Goal: Information Seeking & Learning: Find contact information

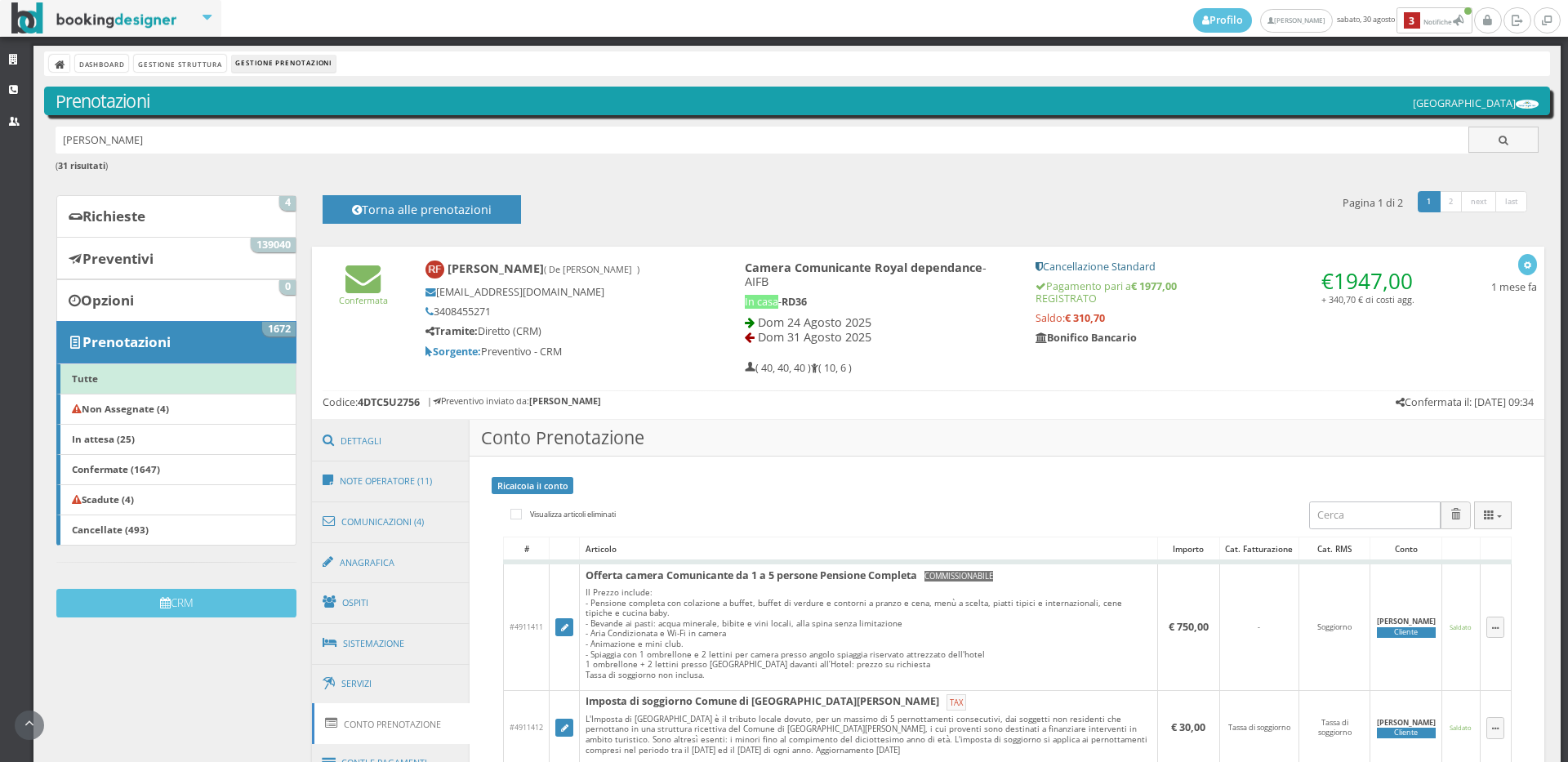
scroll to position [197, 0]
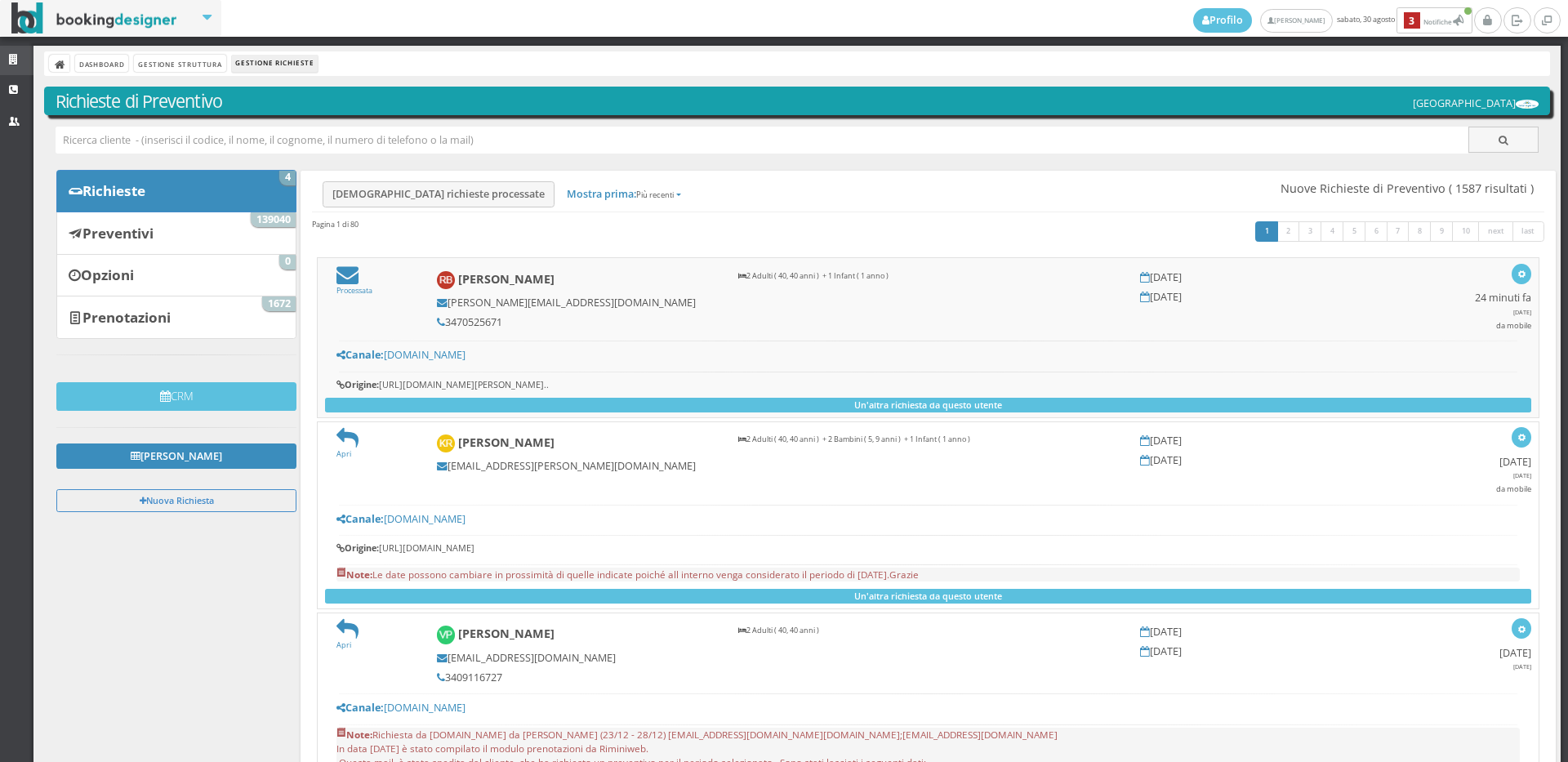
click at [17, 51] on link "Strutture" at bounding box center [17, 60] width 34 height 29
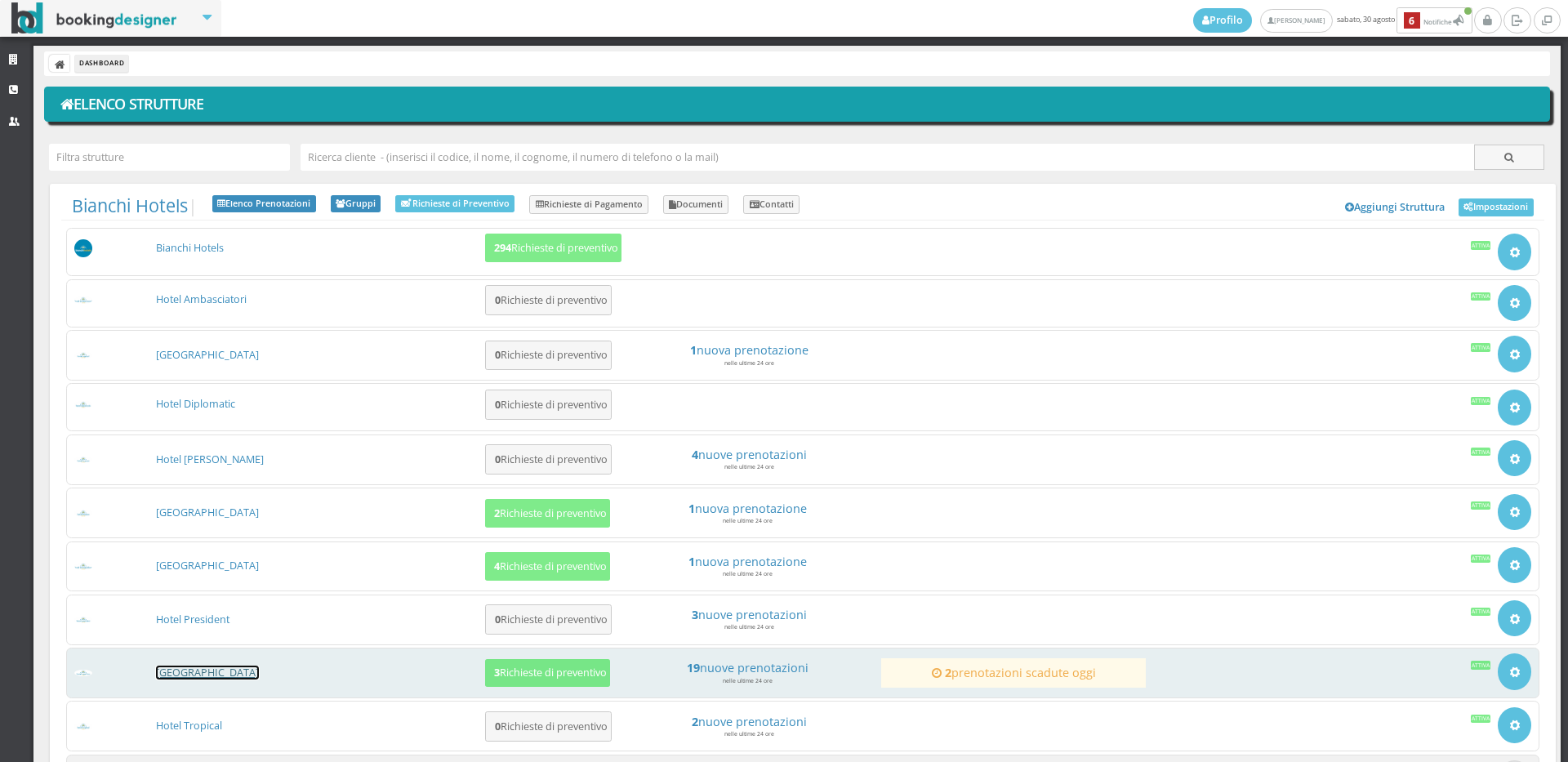
click at [212, 668] on link "[GEOGRAPHIC_DATA]" at bounding box center [208, 672] width 103 height 14
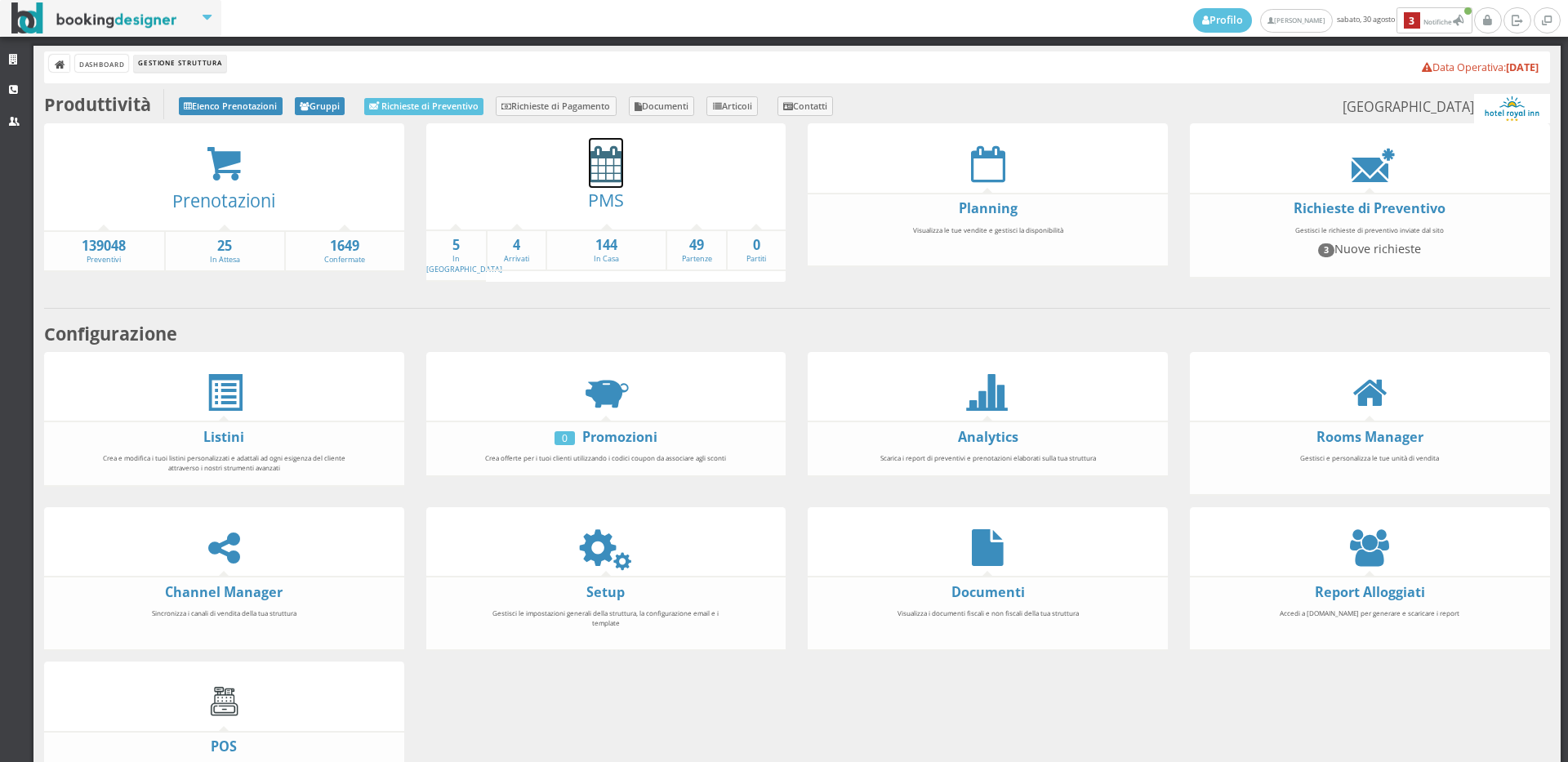
click at [593, 175] on icon at bounding box center [606, 163] width 35 height 37
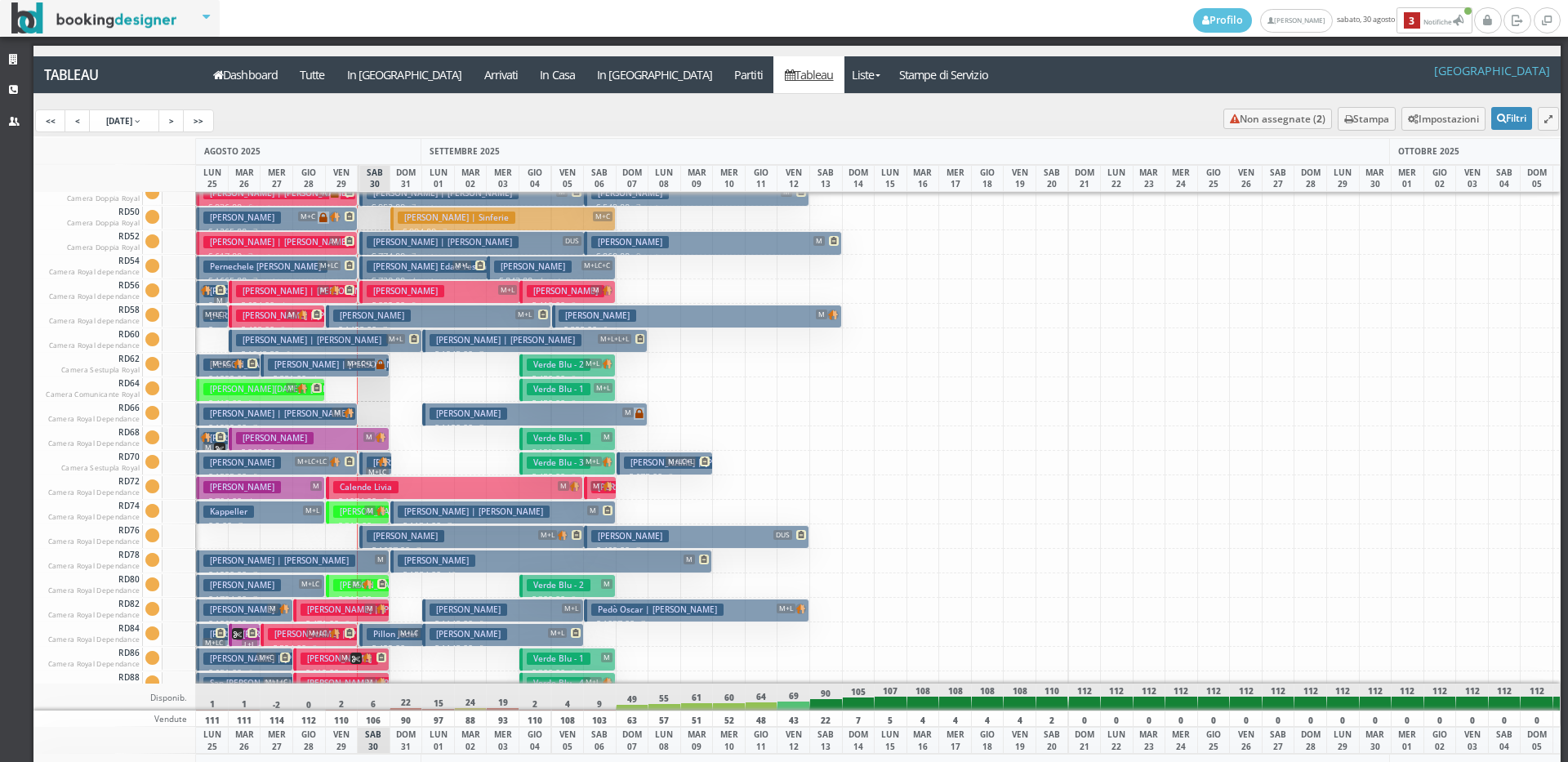
scroll to position [2481, 0]
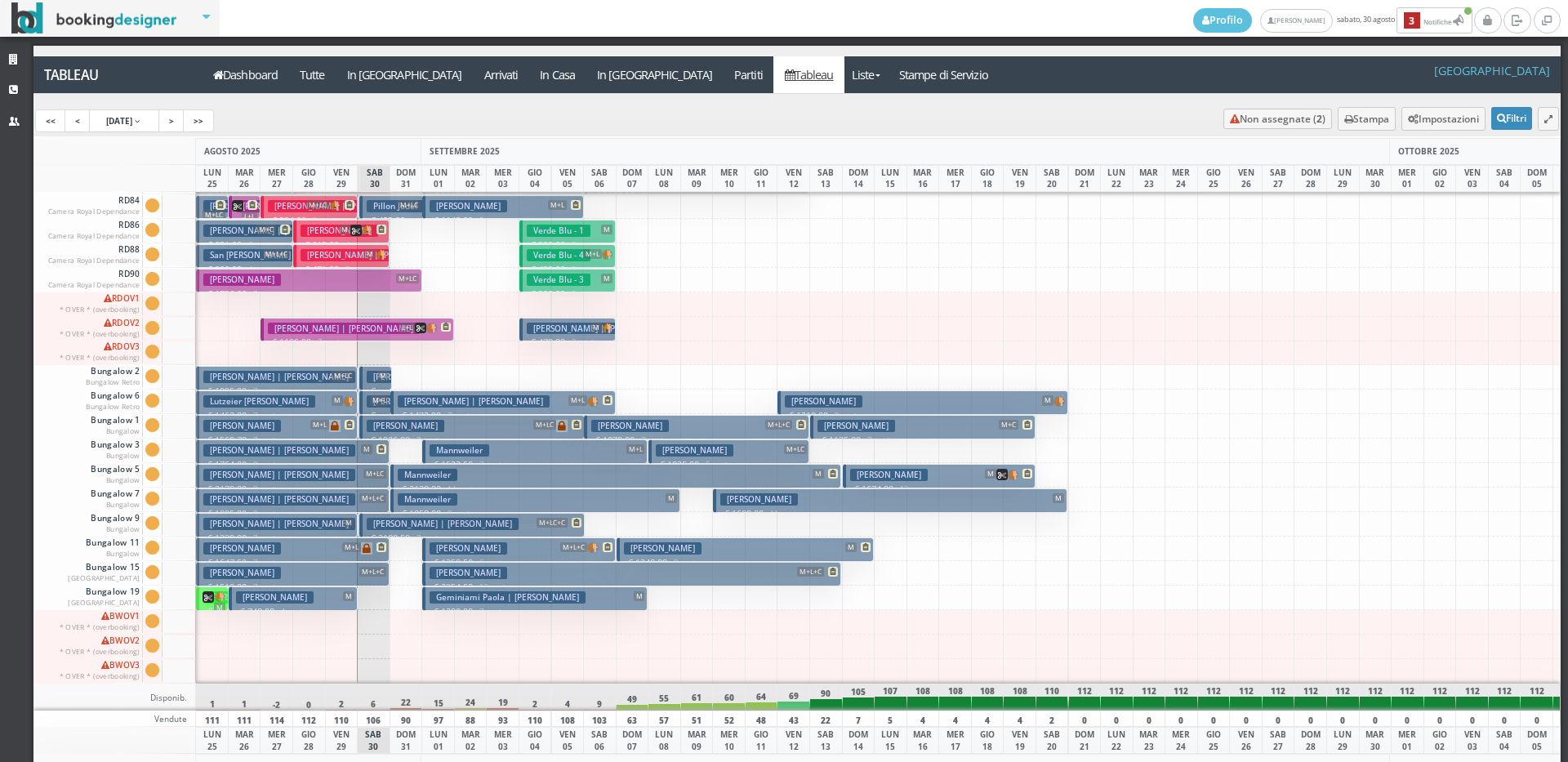
click at [263, 419] on h3 "Bassoli Marco" at bounding box center [242, 425] width 78 height 12
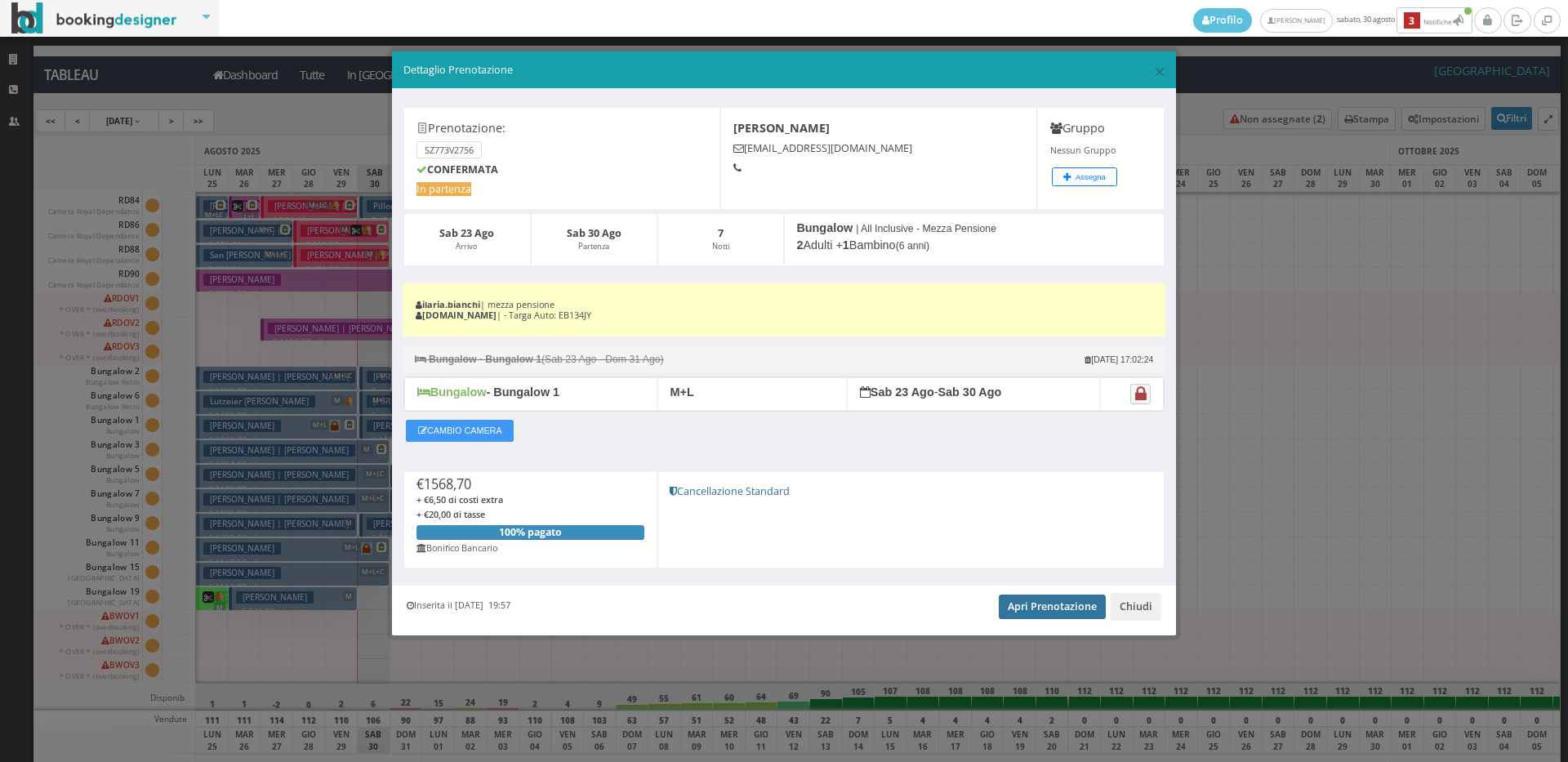
click at [1031, 600] on link "Apri Prenotazione" at bounding box center [1052, 607] width 107 height 24
click at [1164, 69] on span "×" at bounding box center [1160, 71] width 11 height 28
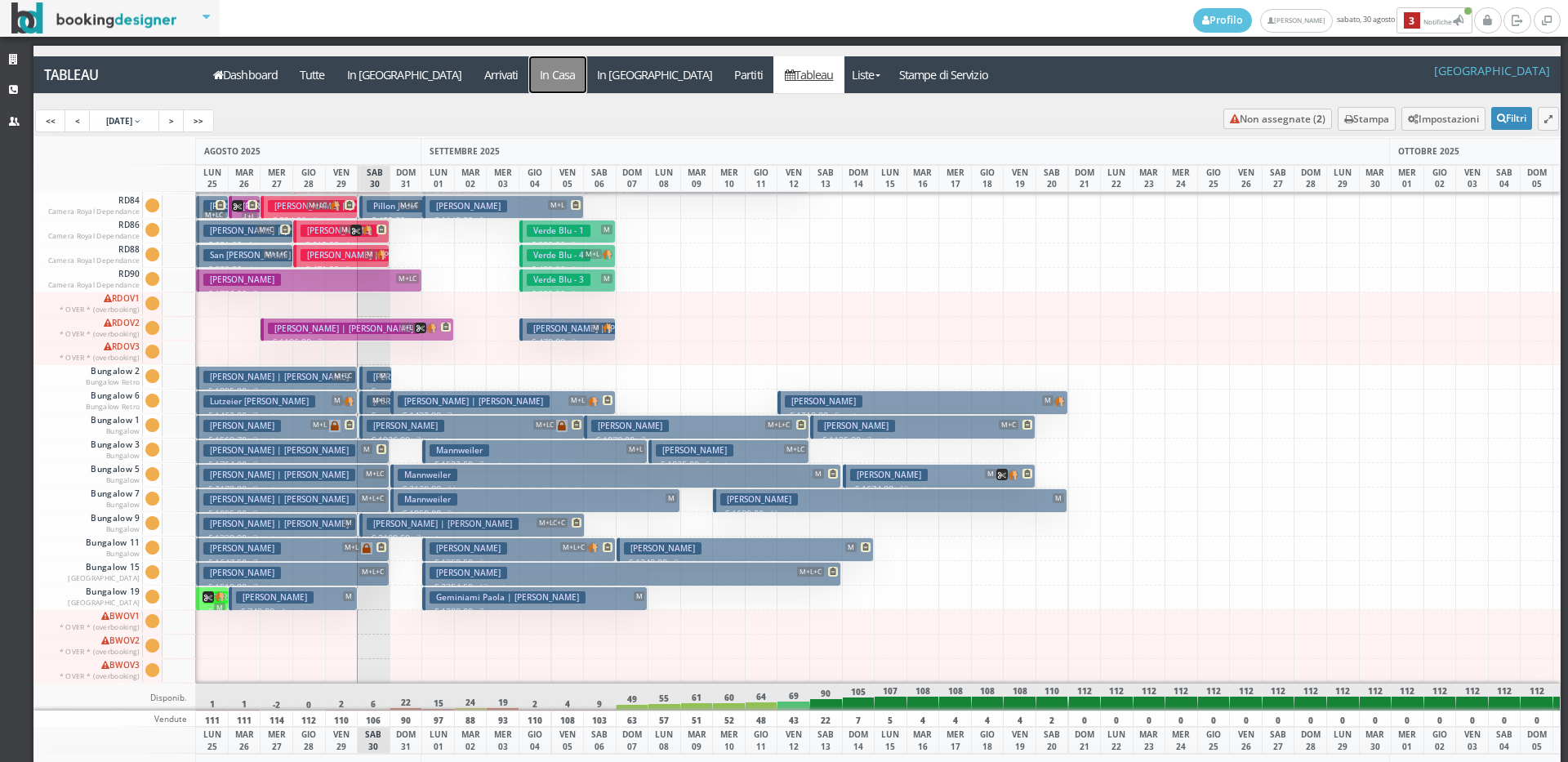
click at [529, 67] on a=pms-instay-reservations"] "In Casa" at bounding box center [557, 74] width 57 height 37
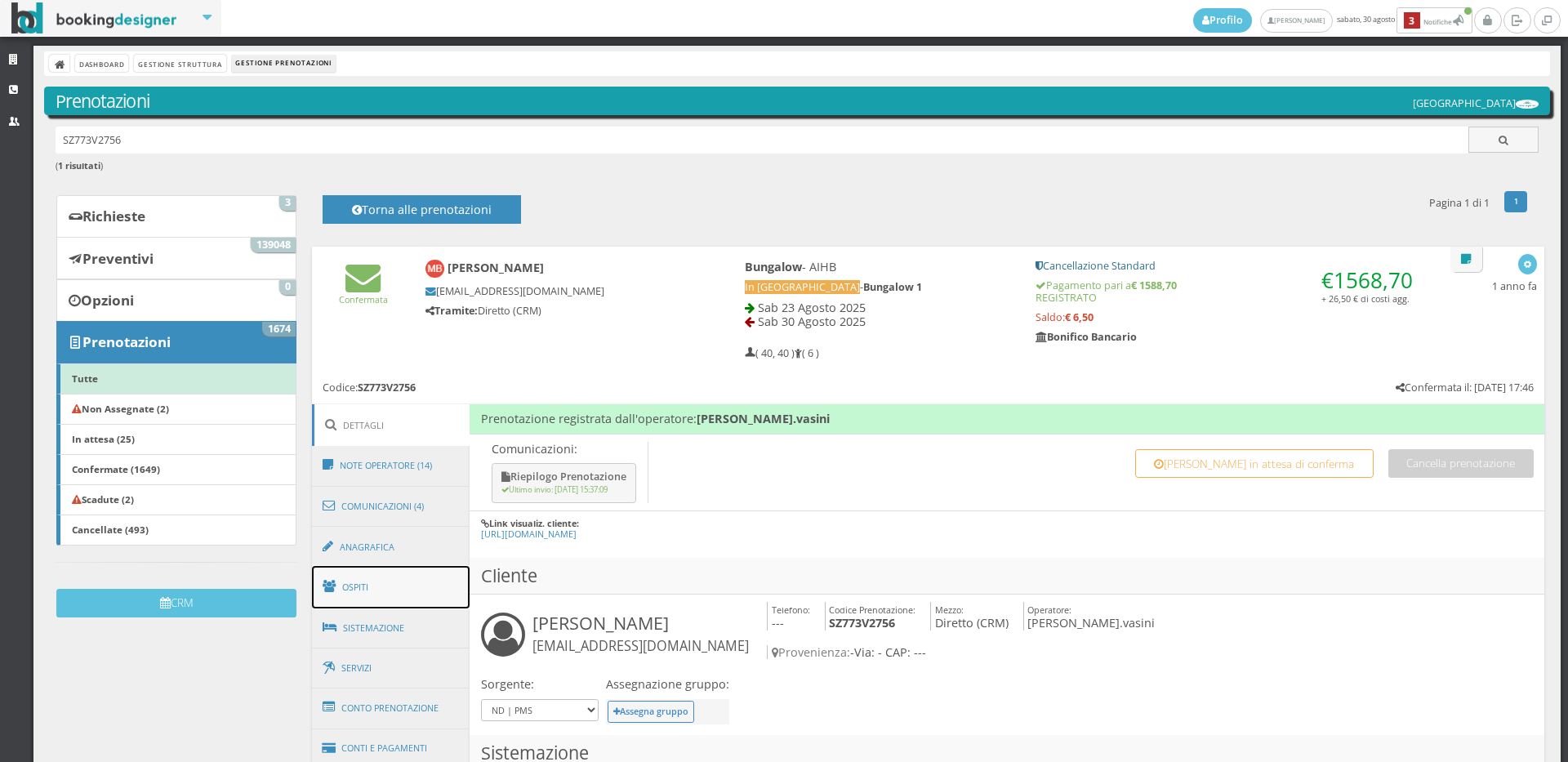
click at [358, 573] on link "Ospiti" at bounding box center [391, 586] width 158 height 42
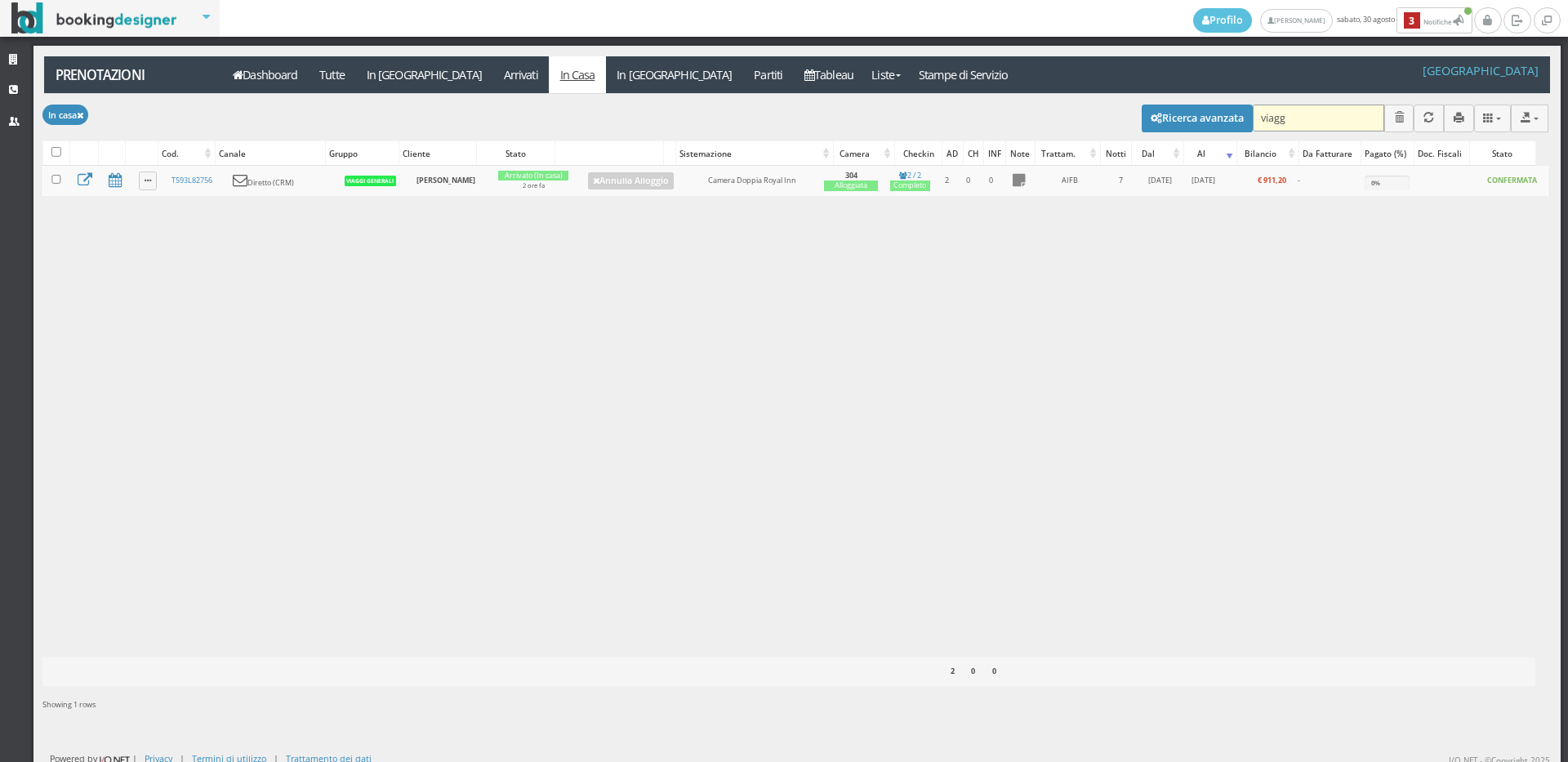
click at [1289, 120] on input "viagg" at bounding box center [1319, 118] width 131 height 27
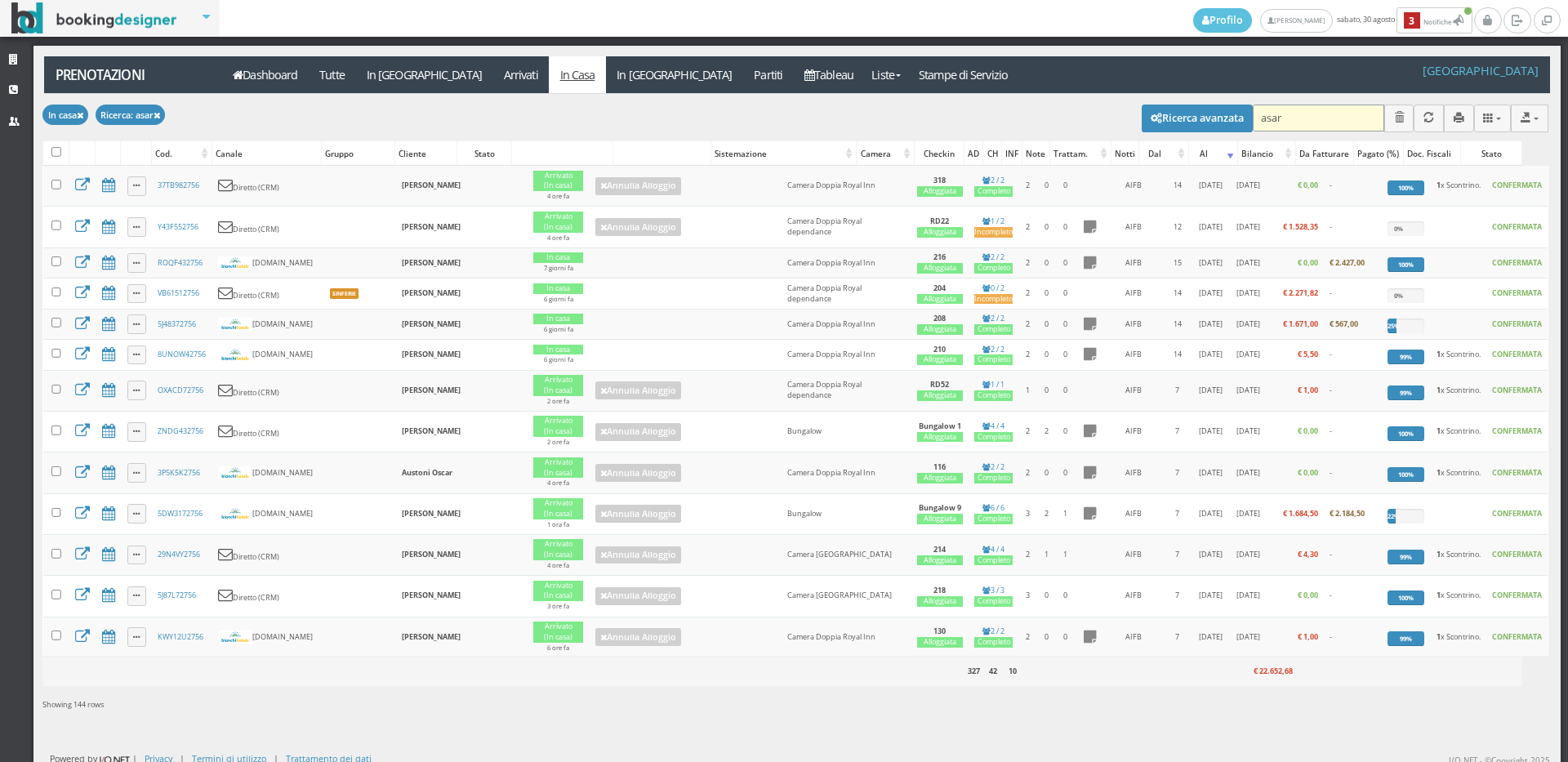
type input "asaro"
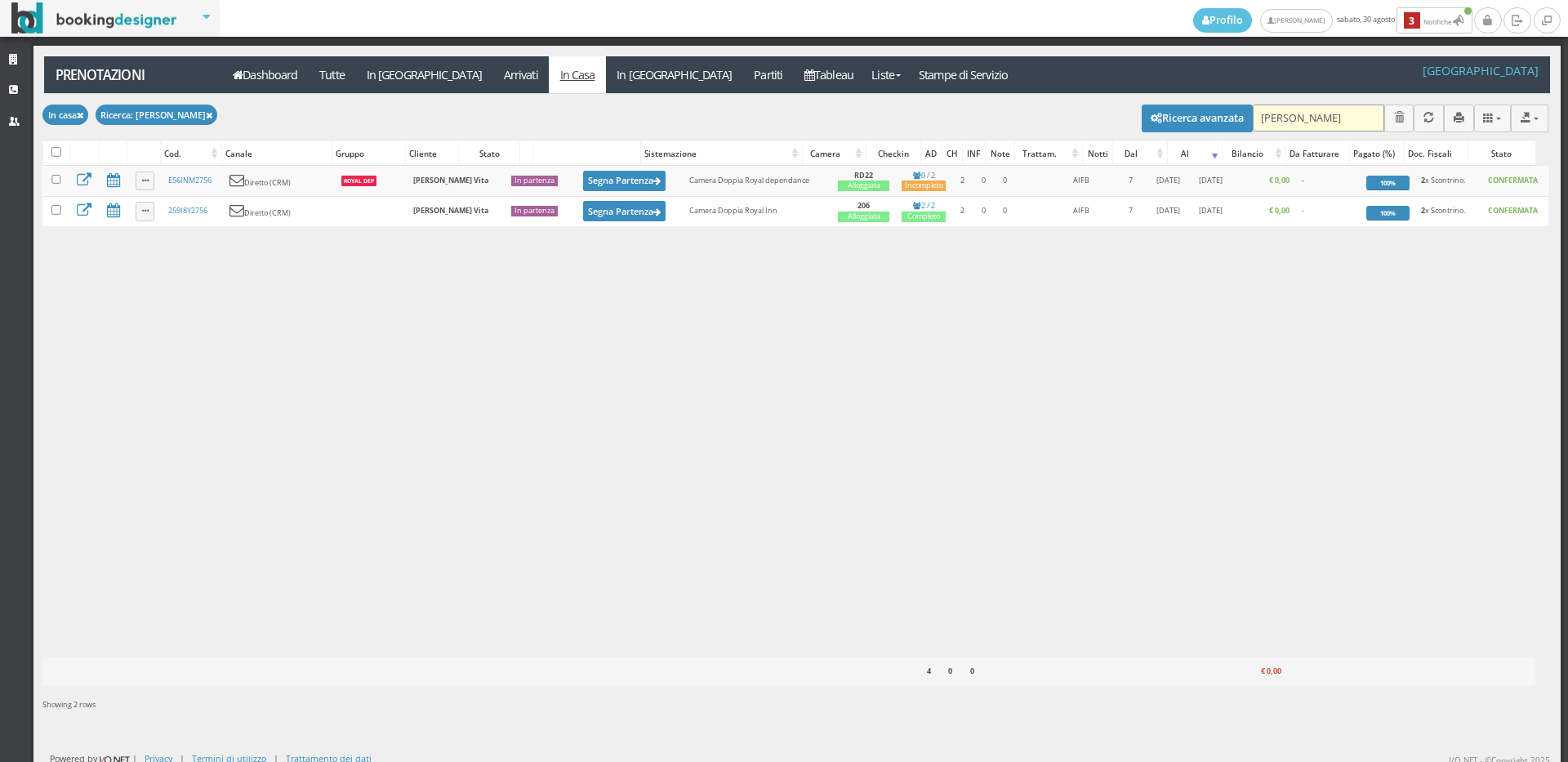
click at [1297, 116] on input "asaro" at bounding box center [1319, 118] width 131 height 27
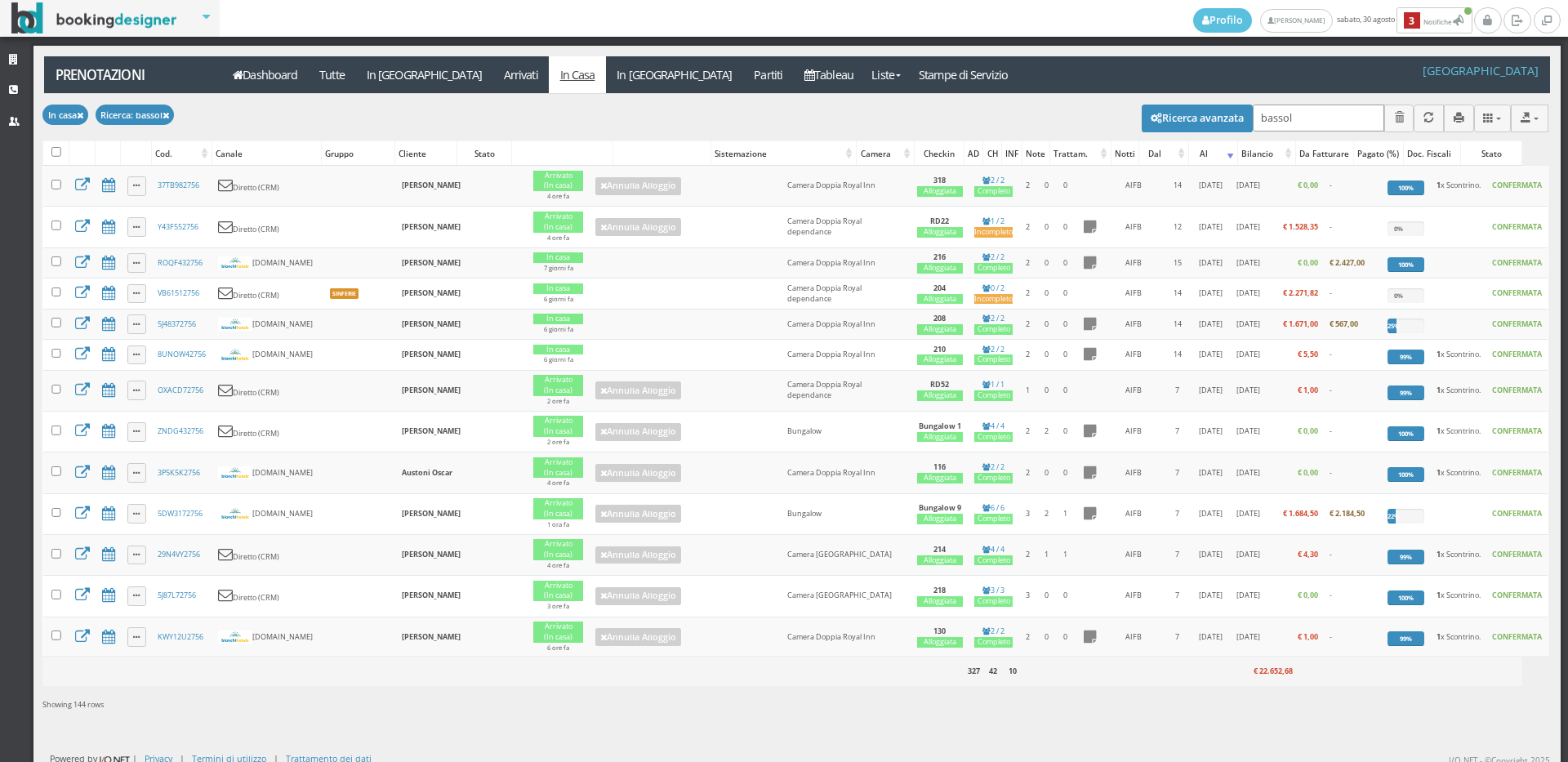
type input "bassoli"
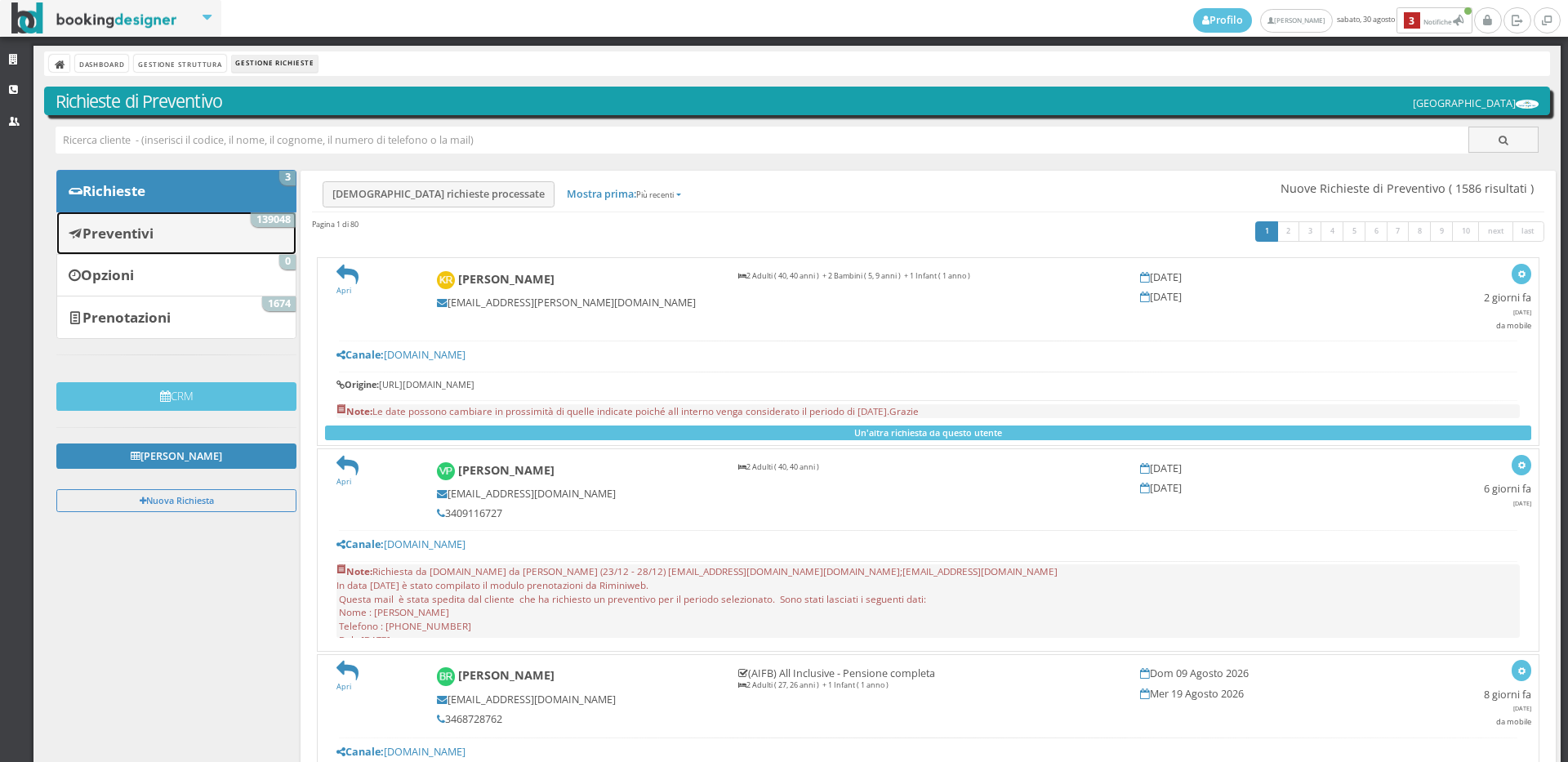
click at [179, 227] on link "Preventivi 139048" at bounding box center [176, 232] width 240 height 42
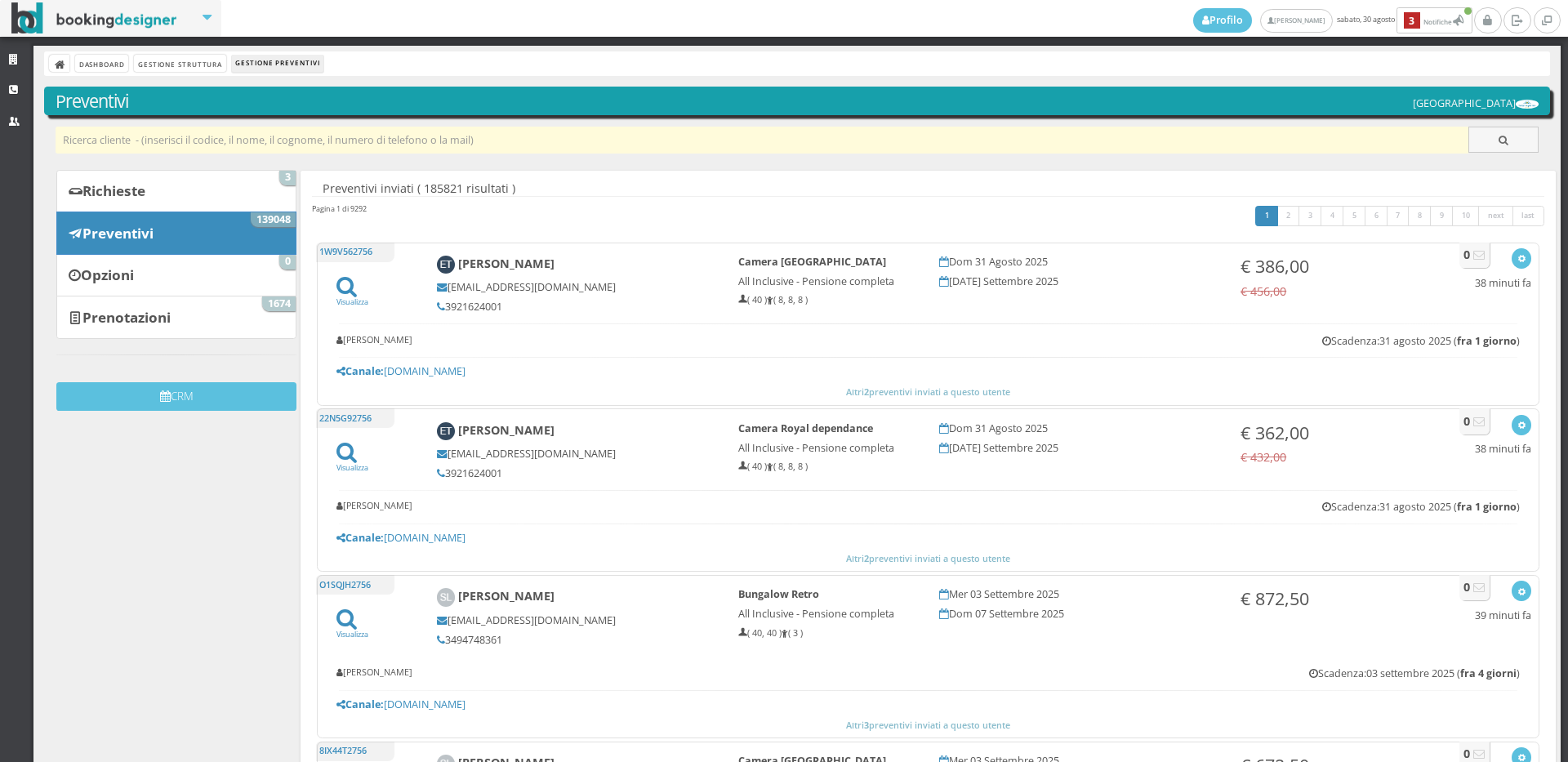
click at [170, 143] on input "text" at bounding box center [762, 139] width 1413 height 27
paste input "[PERSON_NAME][EMAIL_ADDRESS][DOMAIN_NAME]"
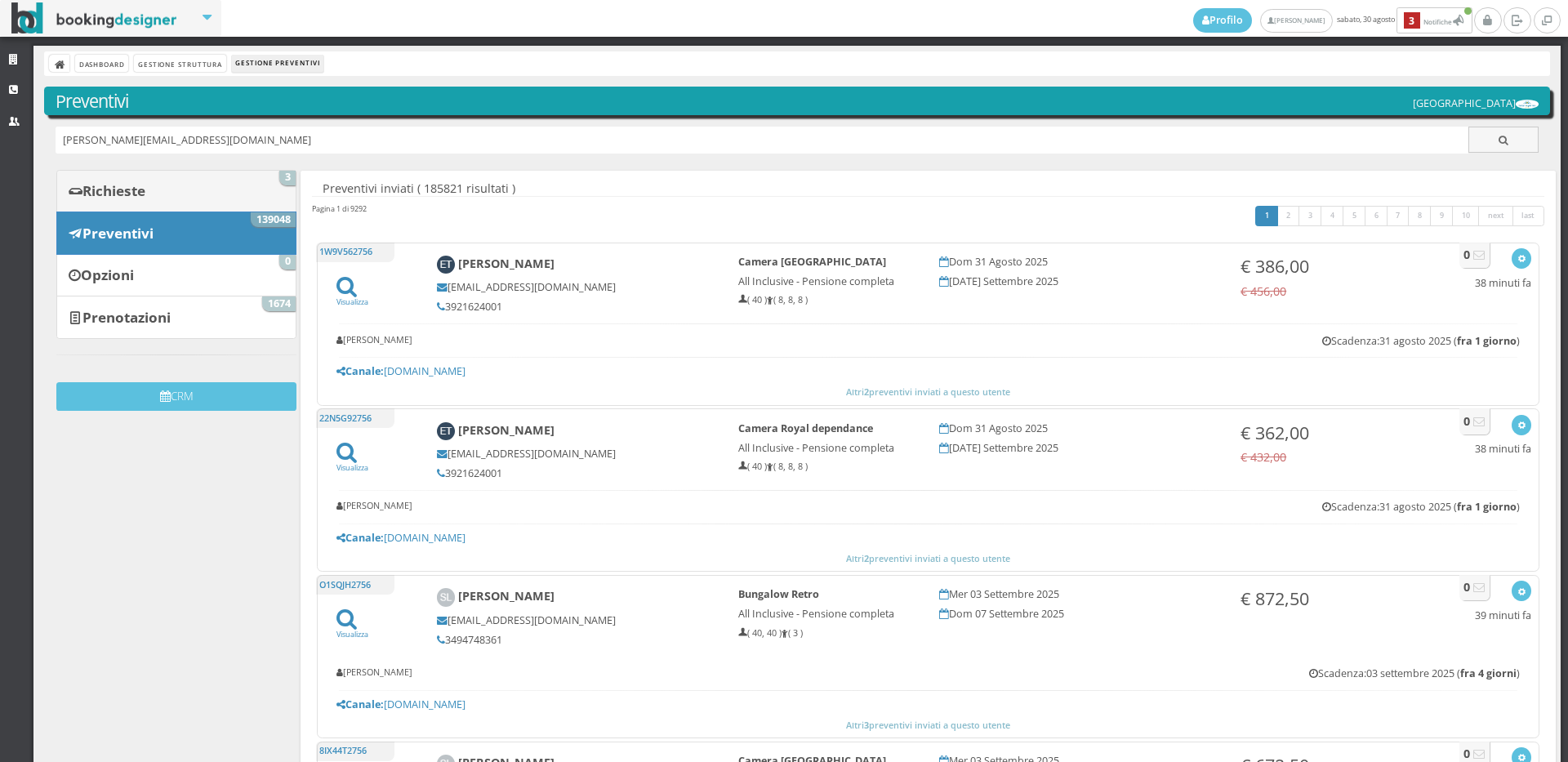
type input "[PERSON_NAME][EMAIL_ADDRESS][DOMAIN_NAME]"
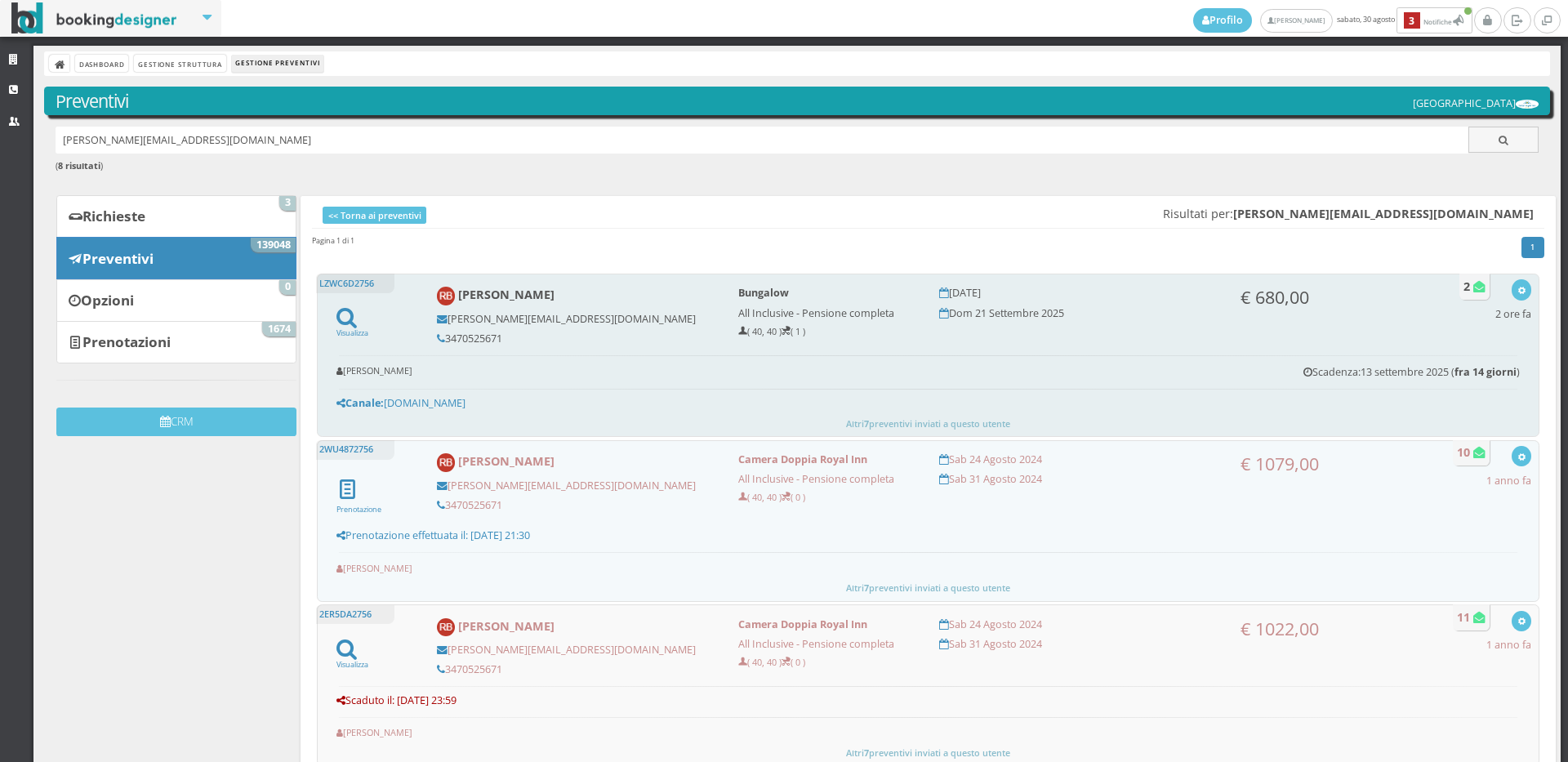
click at [504, 337] on h5 "3470525671" at bounding box center [576, 338] width 279 height 12
click at [500, 335] on h5 "3470525671" at bounding box center [576, 338] width 279 height 12
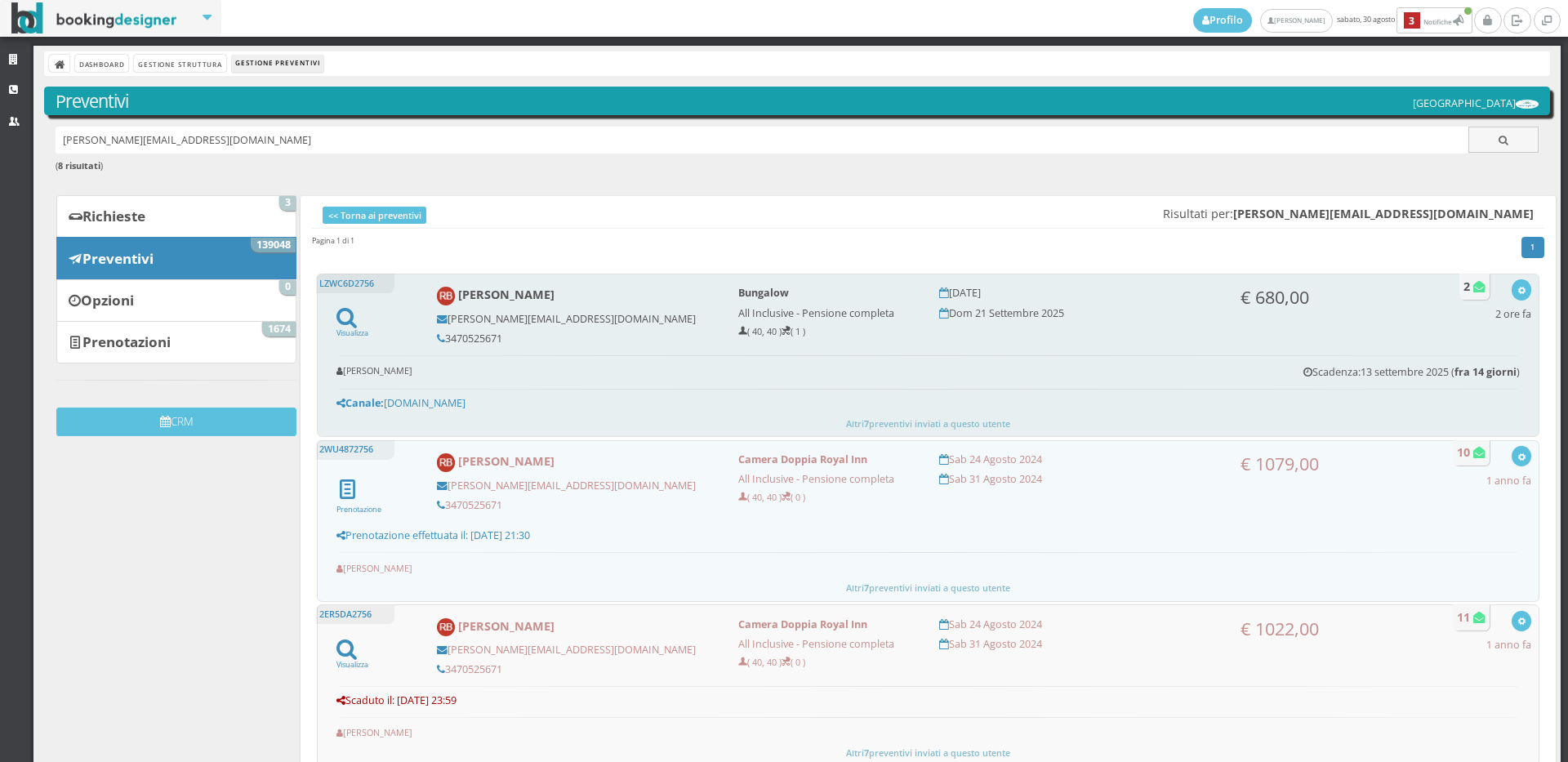
click at [500, 335] on h5 "3470525671" at bounding box center [576, 338] width 279 height 12
click at [485, 336] on h5 "3470525671" at bounding box center [576, 338] width 279 height 12
copy h5 "3470525671"
click at [1517, 289] on icon "button" at bounding box center [1522, 291] width 9 height 9
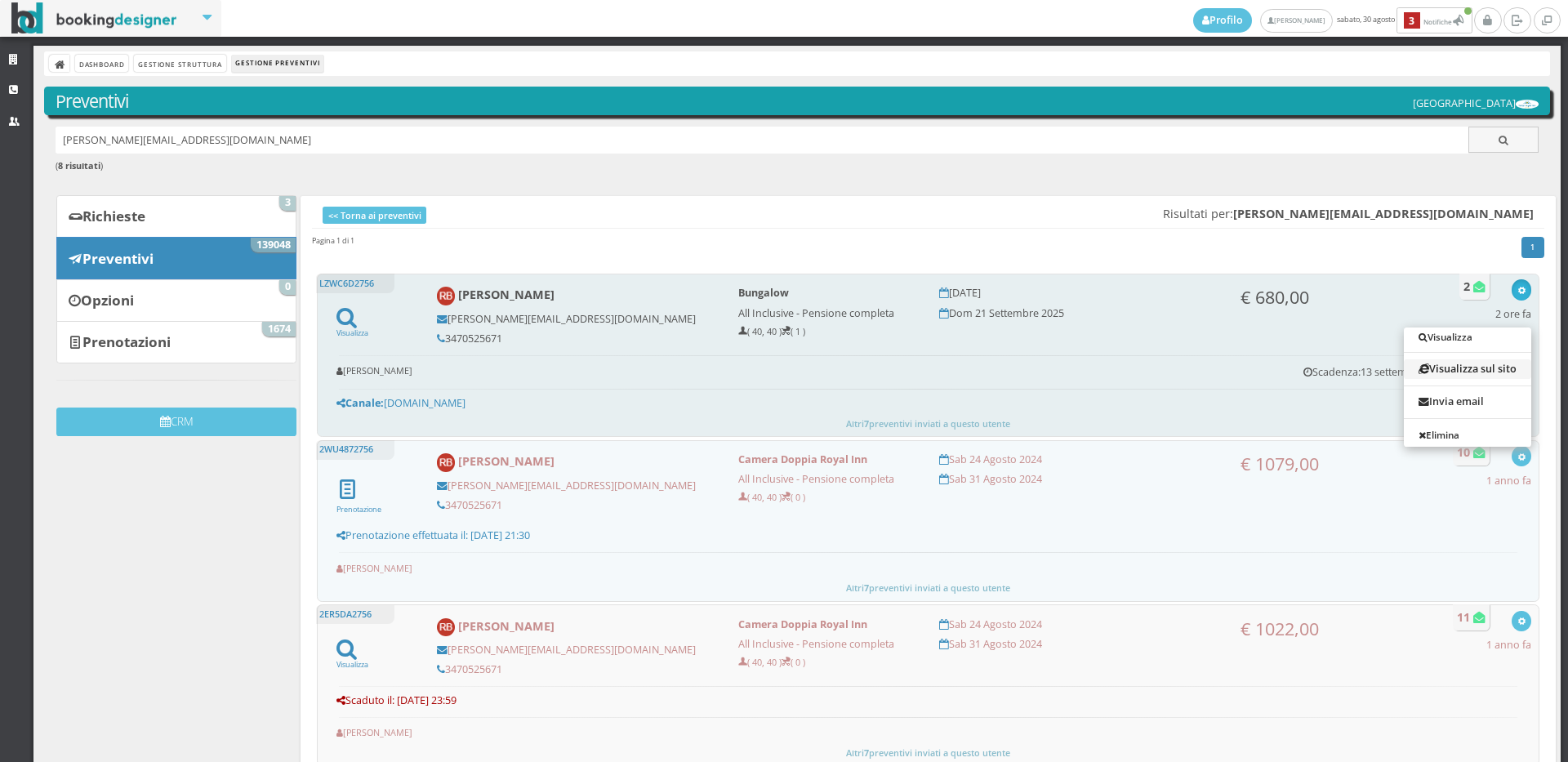
click at [1443, 373] on link "Visualizza sul sito" at bounding box center [1468, 369] width 127 height 19
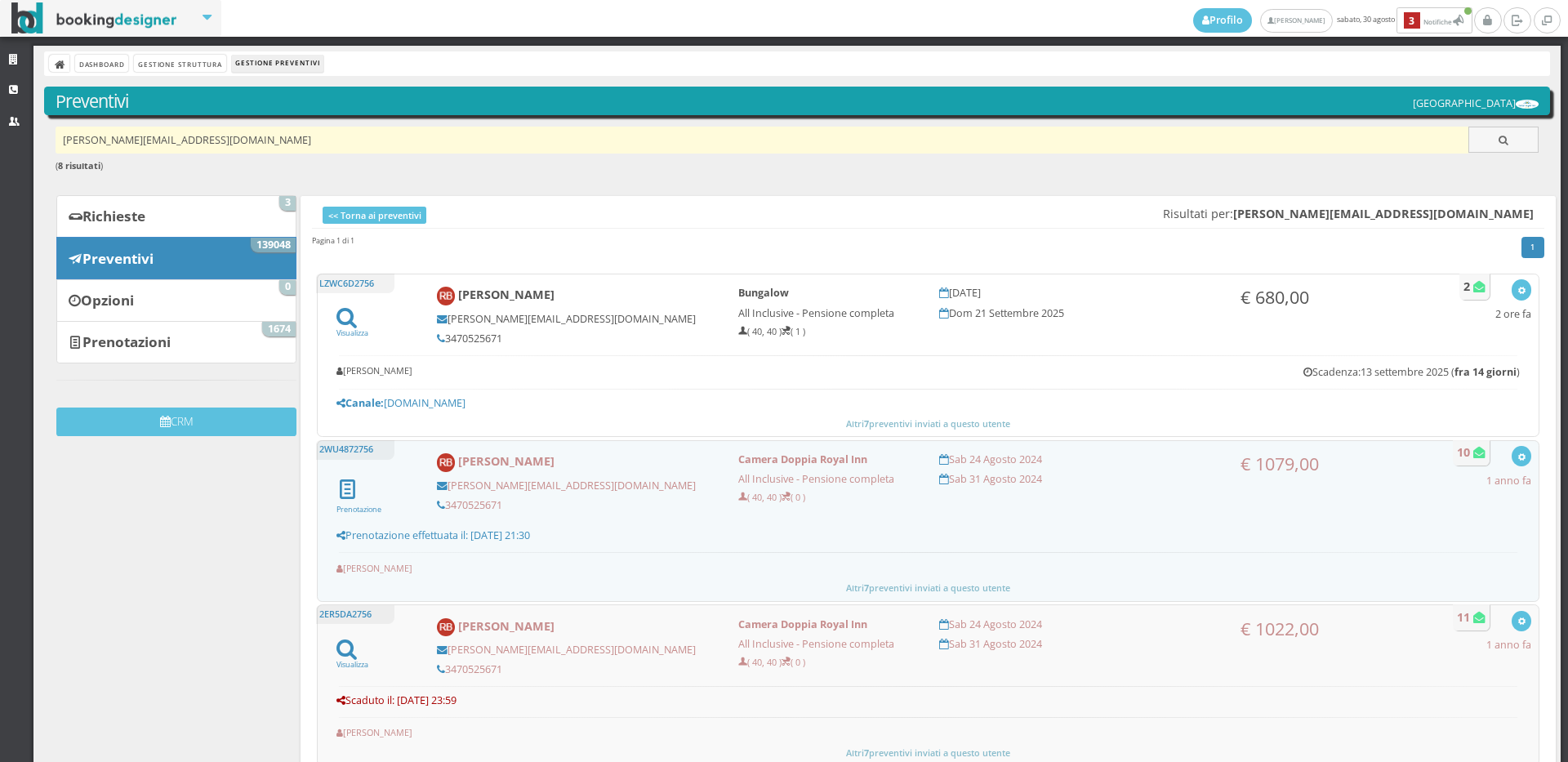
click at [198, 141] on input "rita.bufano89@gmail.com" at bounding box center [762, 139] width 1413 height 27
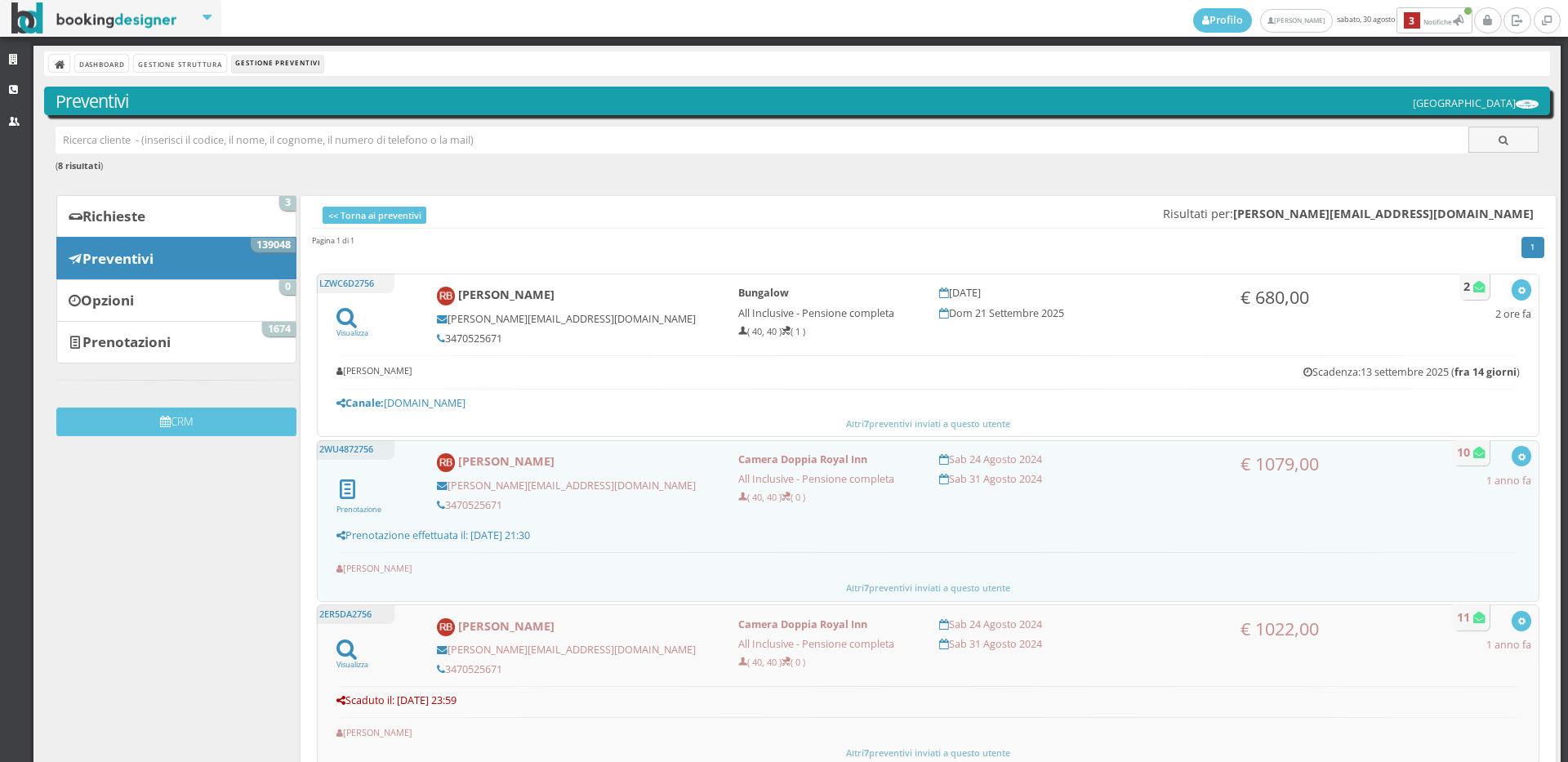
paste input "p.scorpo@tiscali.it"
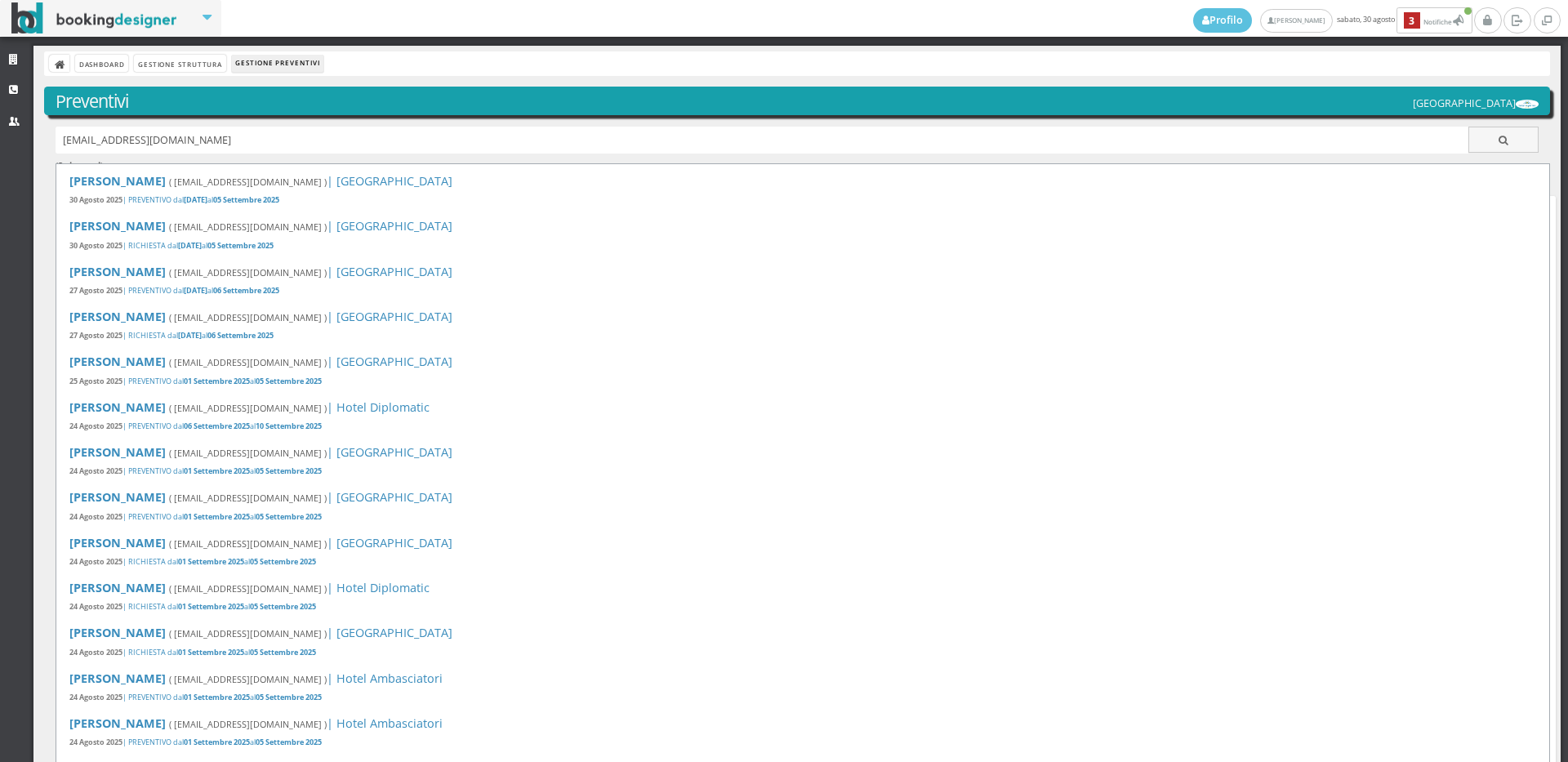
type input "p.scorpo@tiscali.it"
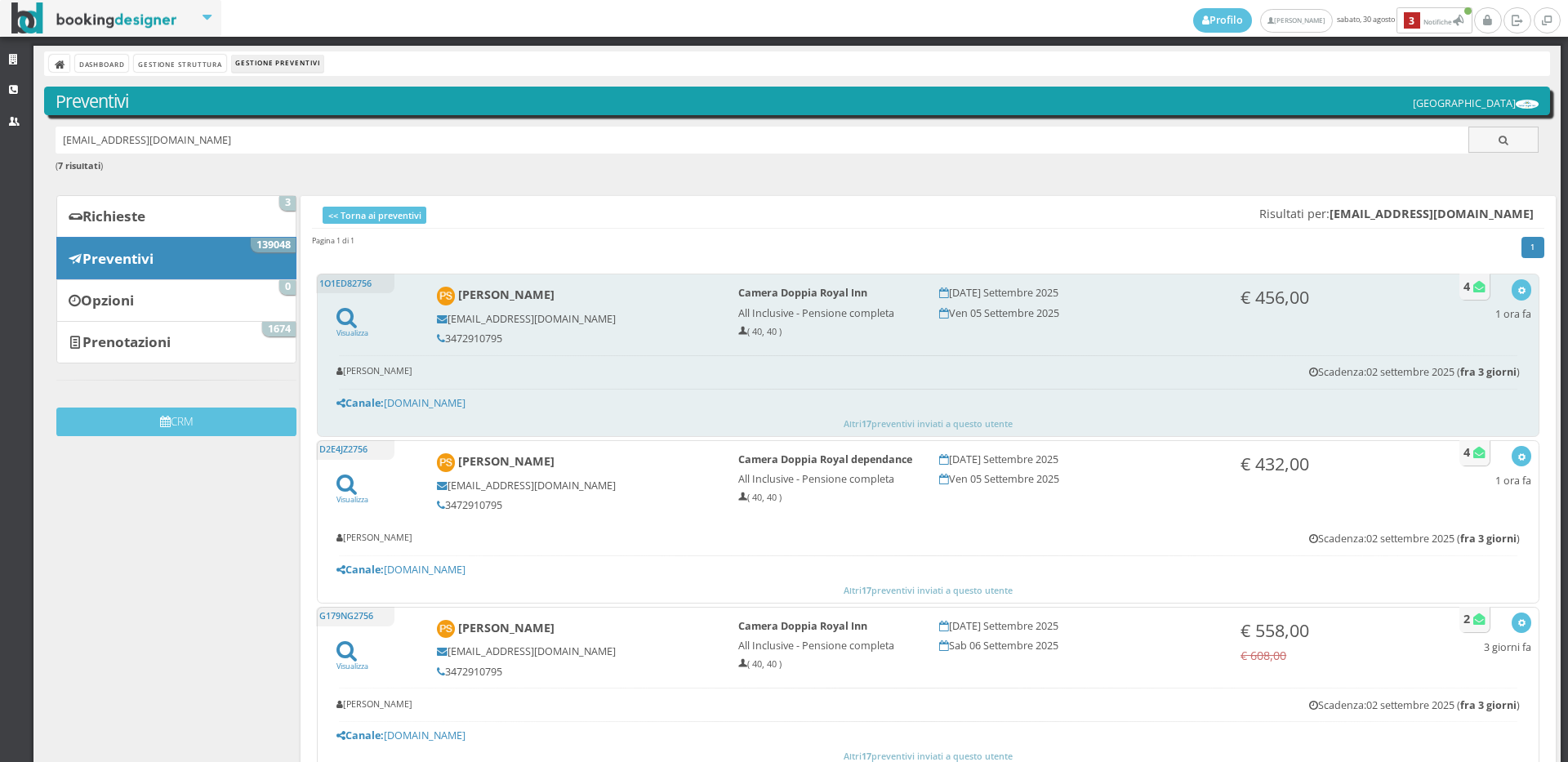
click at [500, 341] on h5 "3472910795" at bounding box center [576, 338] width 279 height 12
click at [489, 337] on h5 "3472910795" at bounding box center [576, 338] width 279 height 12
copy h5 "3472910795"
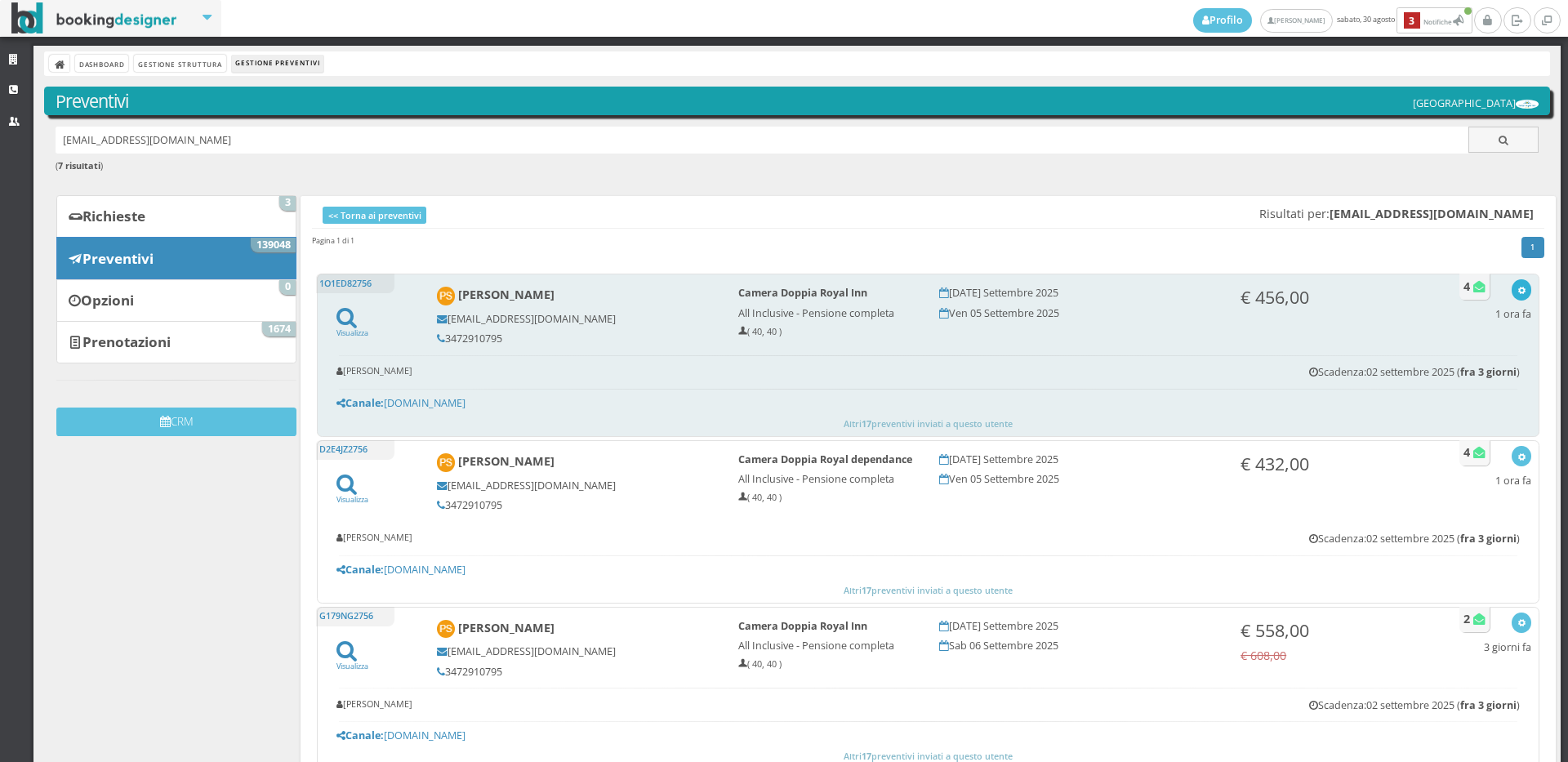
click at [1517, 290] on icon "button" at bounding box center [1522, 291] width 9 height 9
click at [1407, 361] on link "Visualizza sul sito" at bounding box center [1468, 369] width 127 height 19
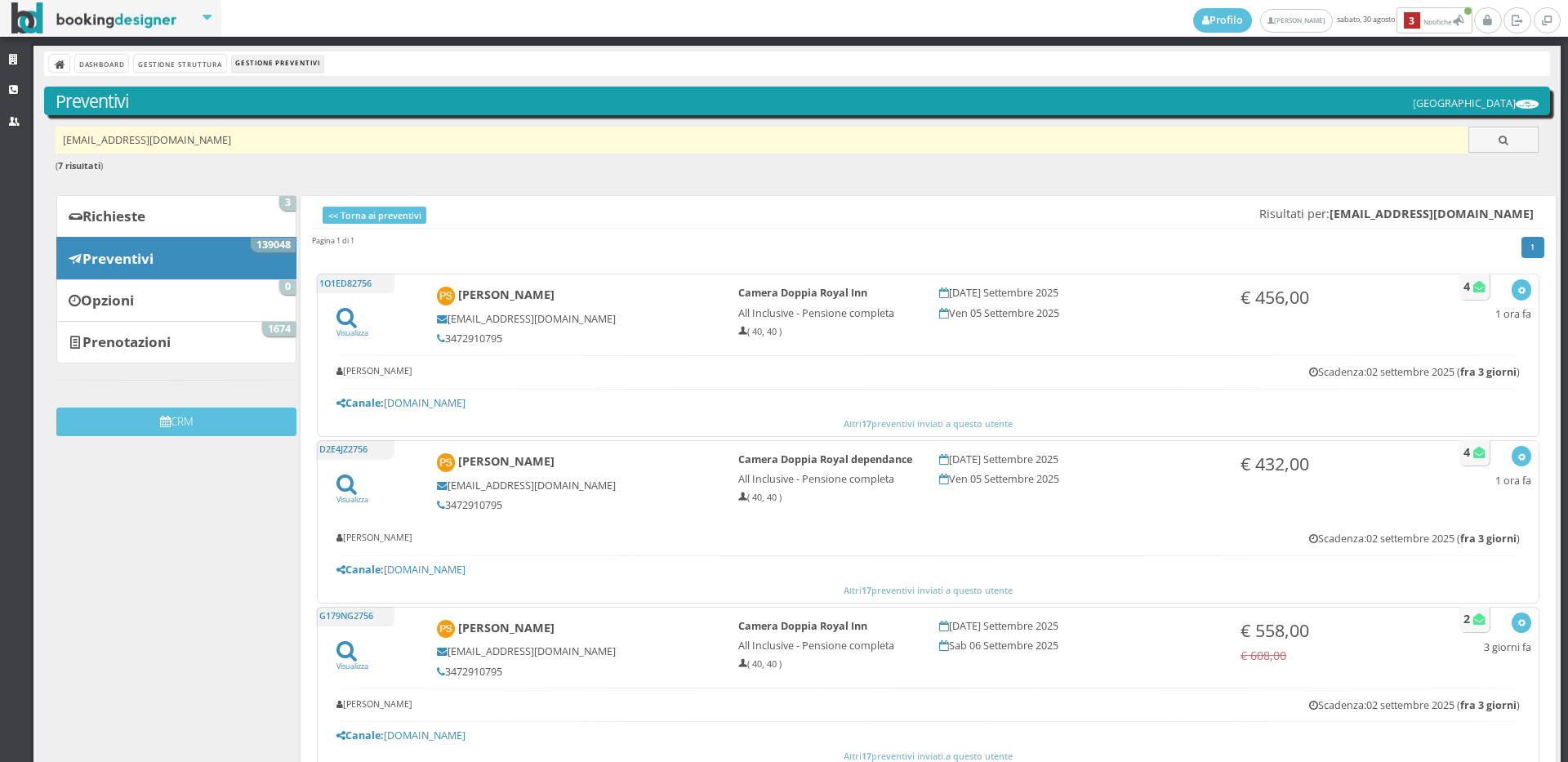
click at [200, 139] on input "p.scorpo@tiscali.it" at bounding box center [762, 139] width 1413 height 27
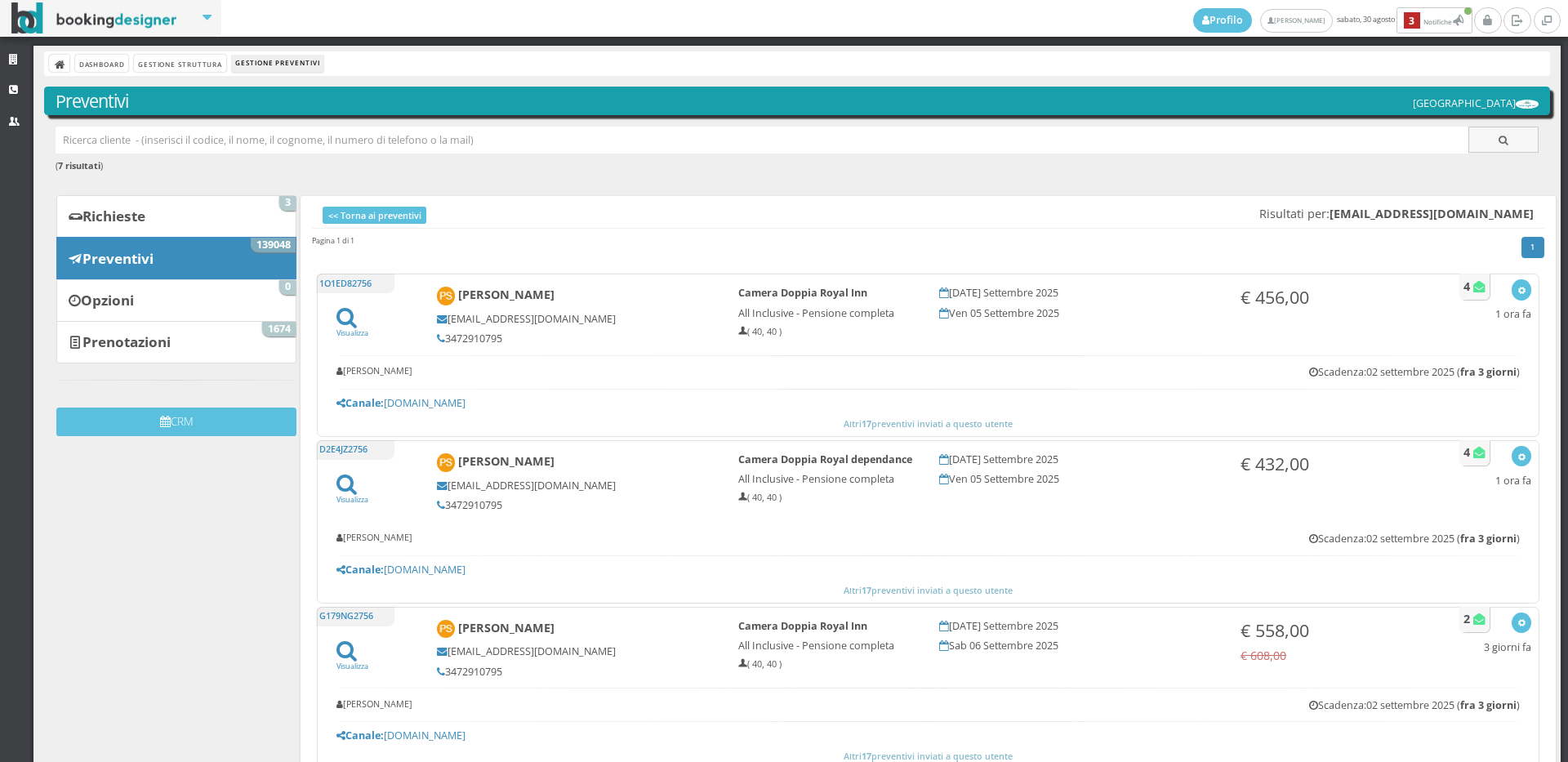
paste input "gabrielefaccini75@gmail.com"
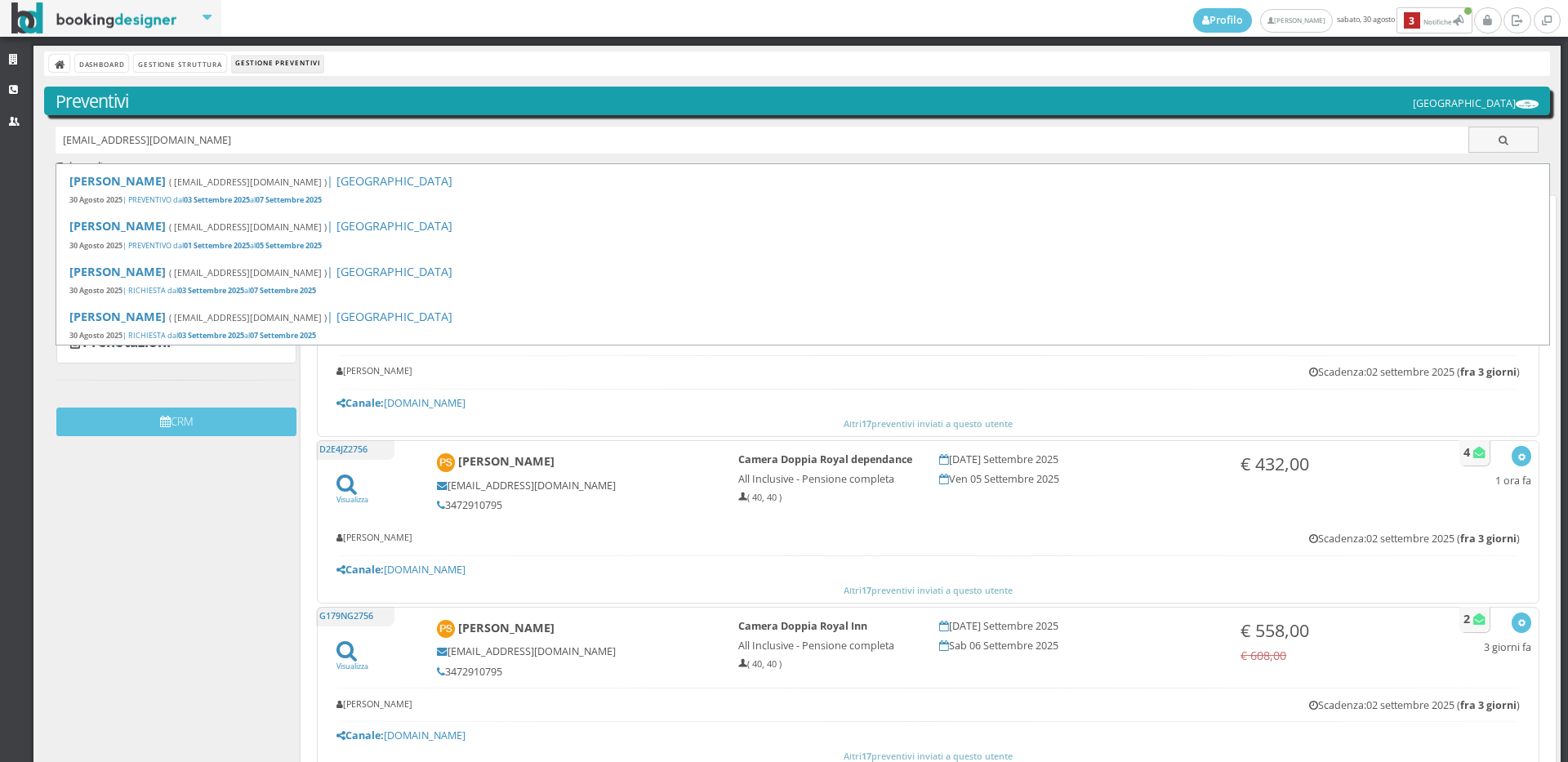
type input "gabrielefaccini75@gmail.com"
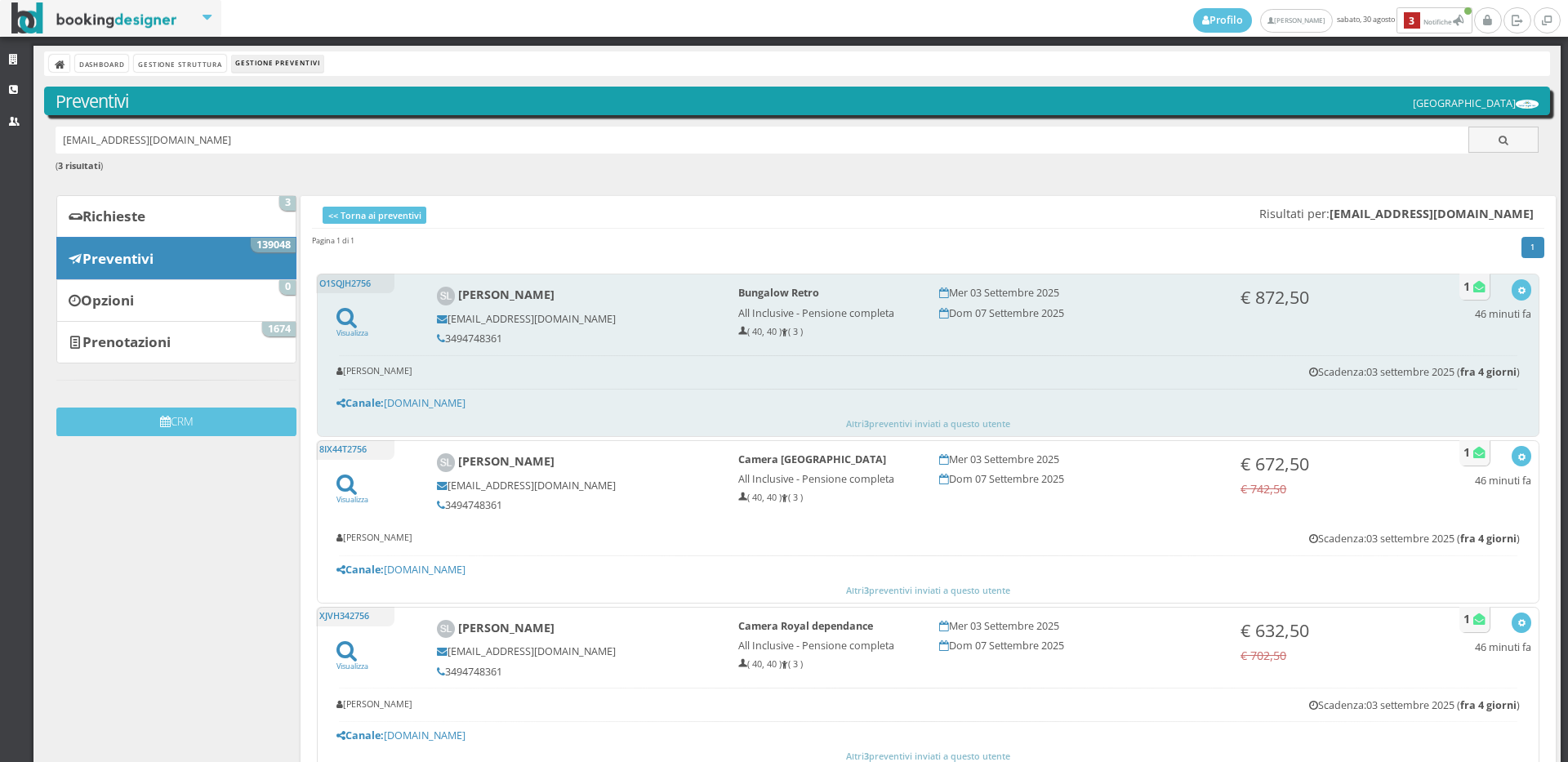
click at [480, 338] on h5 "3494748361" at bounding box center [576, 338] width 279 height 12
copy h5 "3494748361"
click at [1517, 285] on div "button" at bounding box center [1522, 290] width 9 height 13
click at [1463, 364] on link "Visualizza sul sito" at bounding box center [1468, 369] width 127 height 19
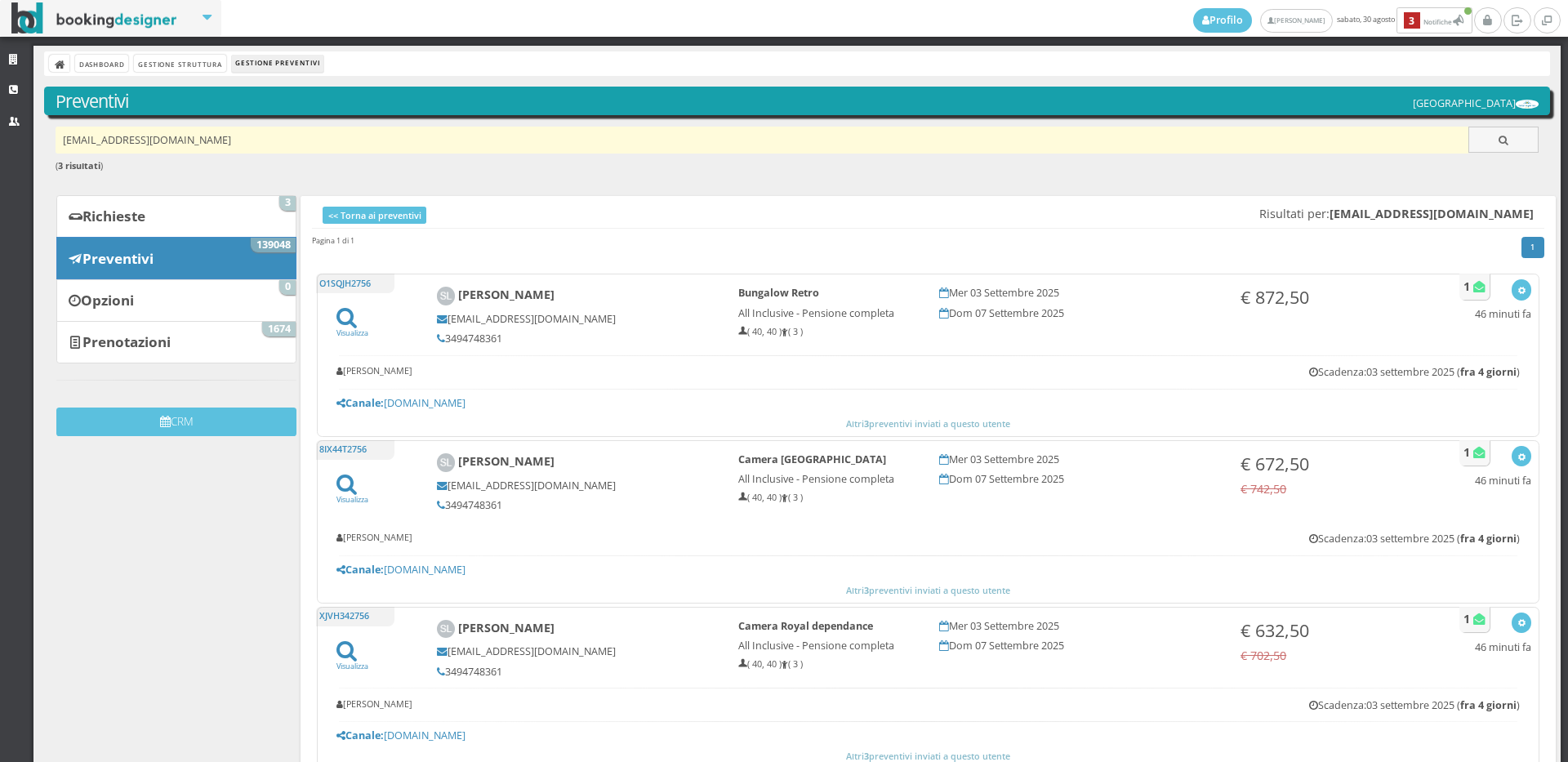
click at [219, 137] on input "[EMAIL_ADDRESS][DOMAIN_NAME]" at bounding box center [762, 139] width 1413 height 27
paste input "enricotorino82@gmail.com"
type input "enricotorino82@gmail.com"
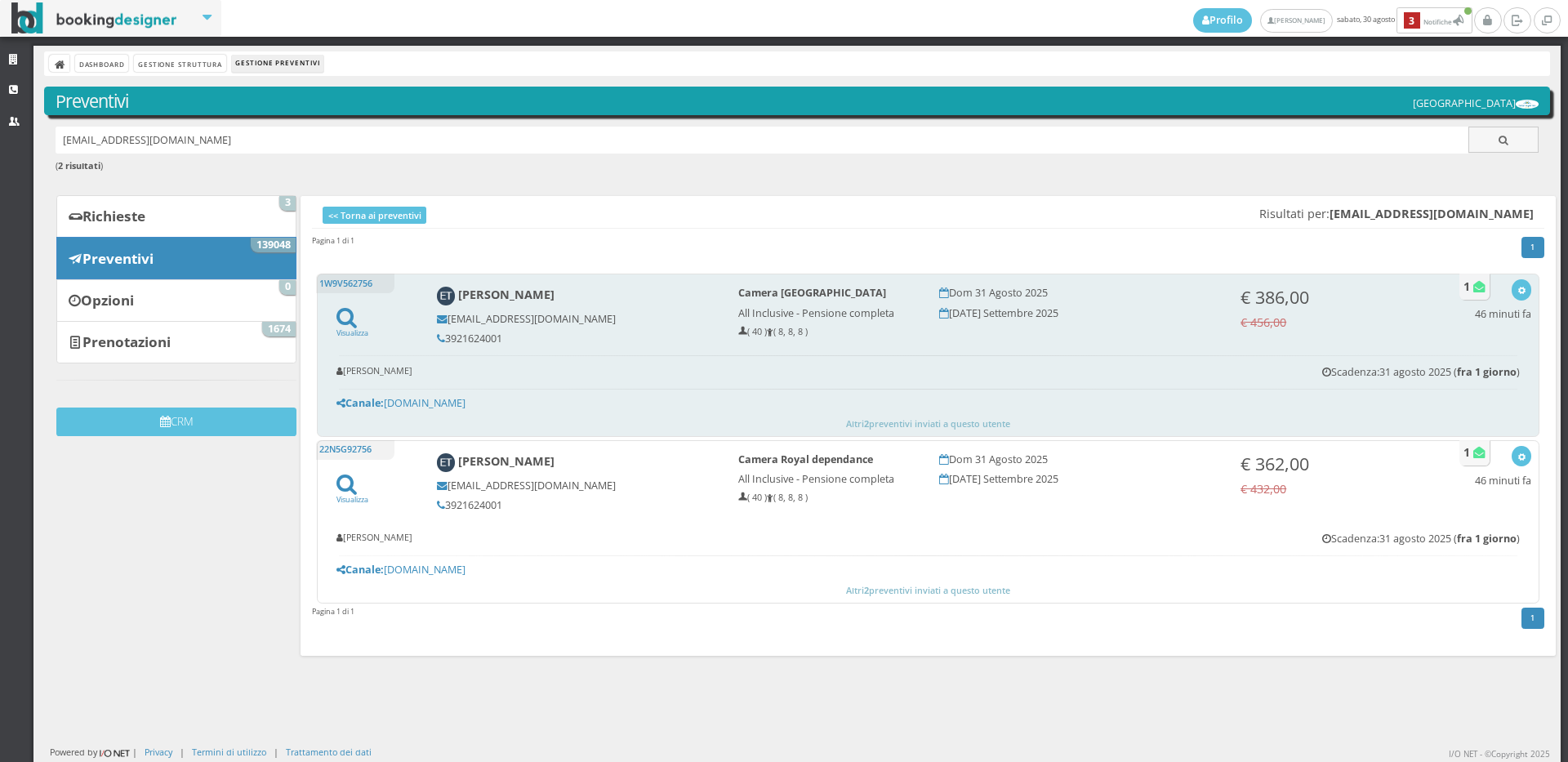
click at [501, 334] on h5 "3921624001" at bounding box center [576, 338] width 279 height 12
click at [500, 334] on h5 "3921624001" at bounding box center [576, 338] width 279 height 12
click at [496, 334] on h5 "3921624001" at bounding box center [576, 338] width 279 height 12
click at [1516, 290] on button "button" at bounding box center [1521, 289] width 19 height 21
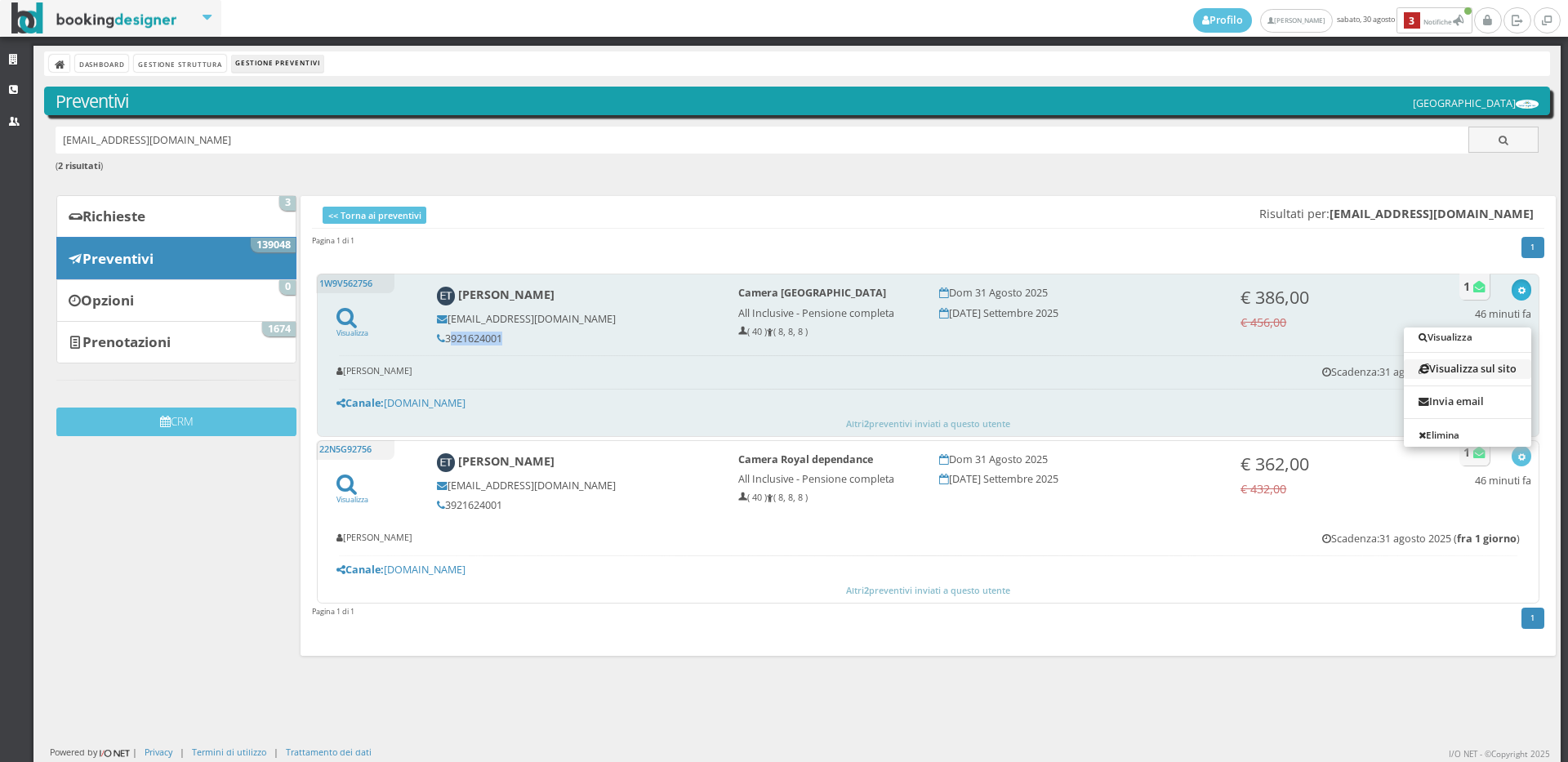
click at [1476, 363] on link "Visualizza sul sito" at bounding box center [1468, 369] width 127 height 19
